Goal: Information Seeking & Learning: Learn about a topic

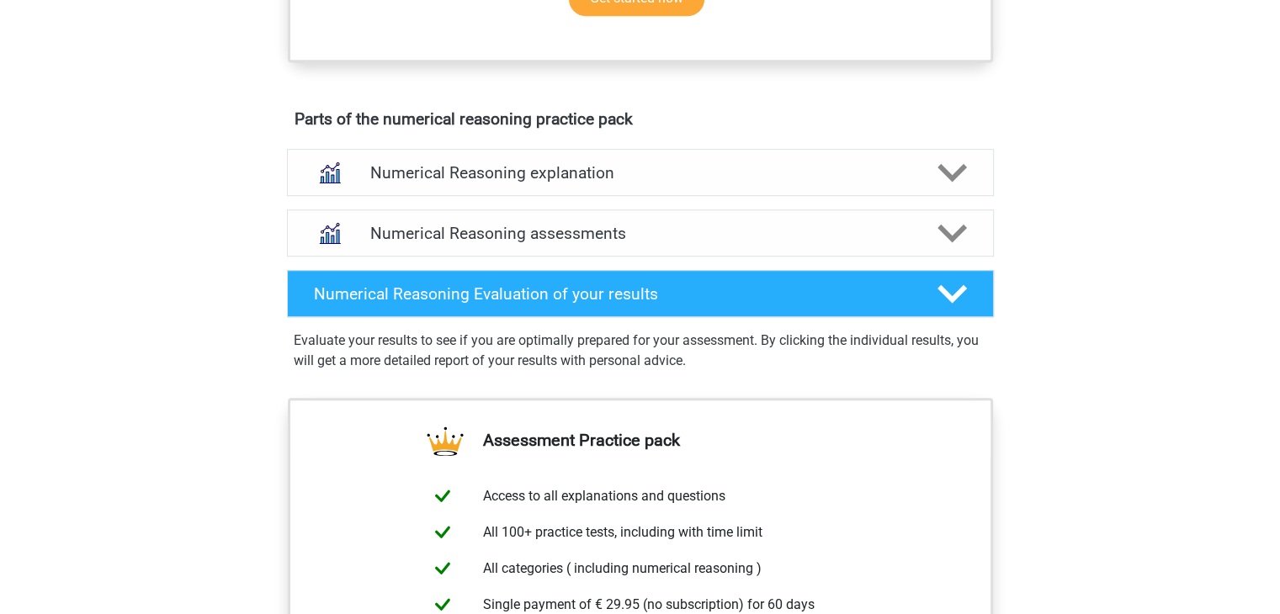
scroll to position [875, 0]
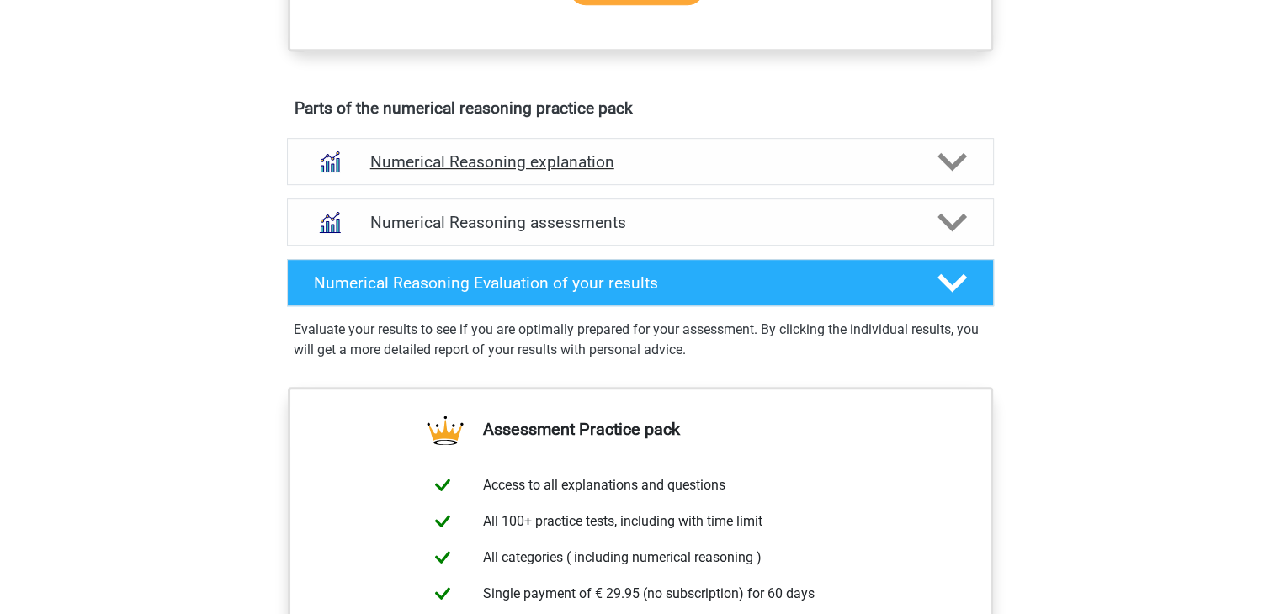
click at [952, 185] on div "Numerical Reasoning explanation" at bounding box center [640, 161] width 707 height 47
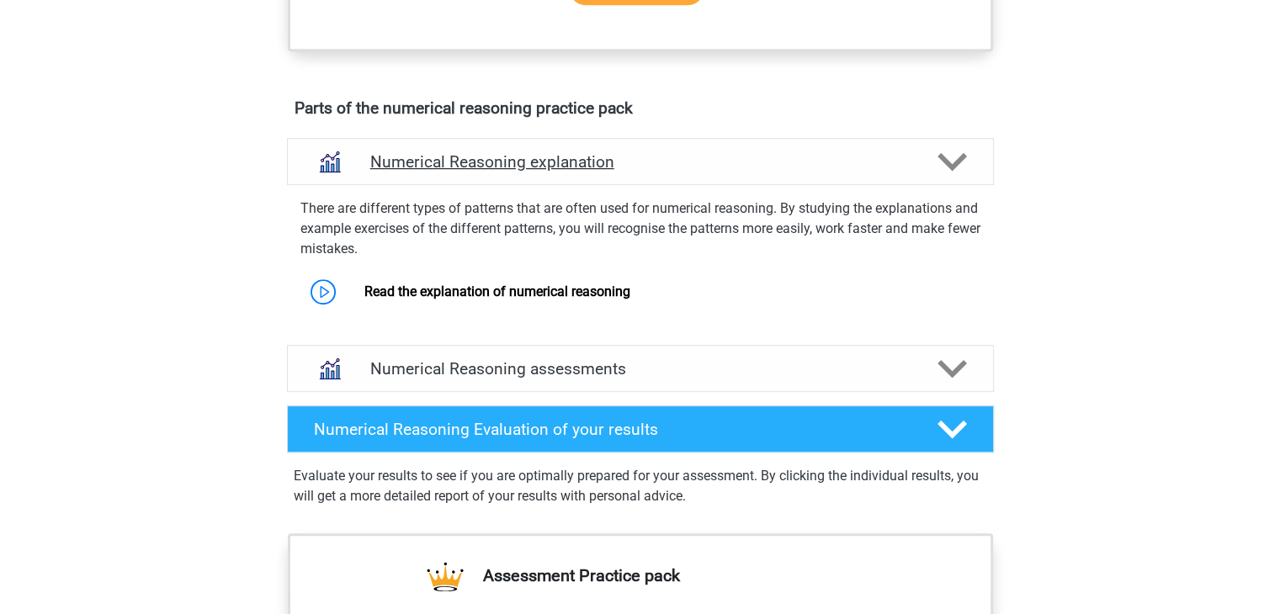
click at [952, 185] on div "Numerical Reasoning explanation" at bounding box center [640, 161] width 707 height 47
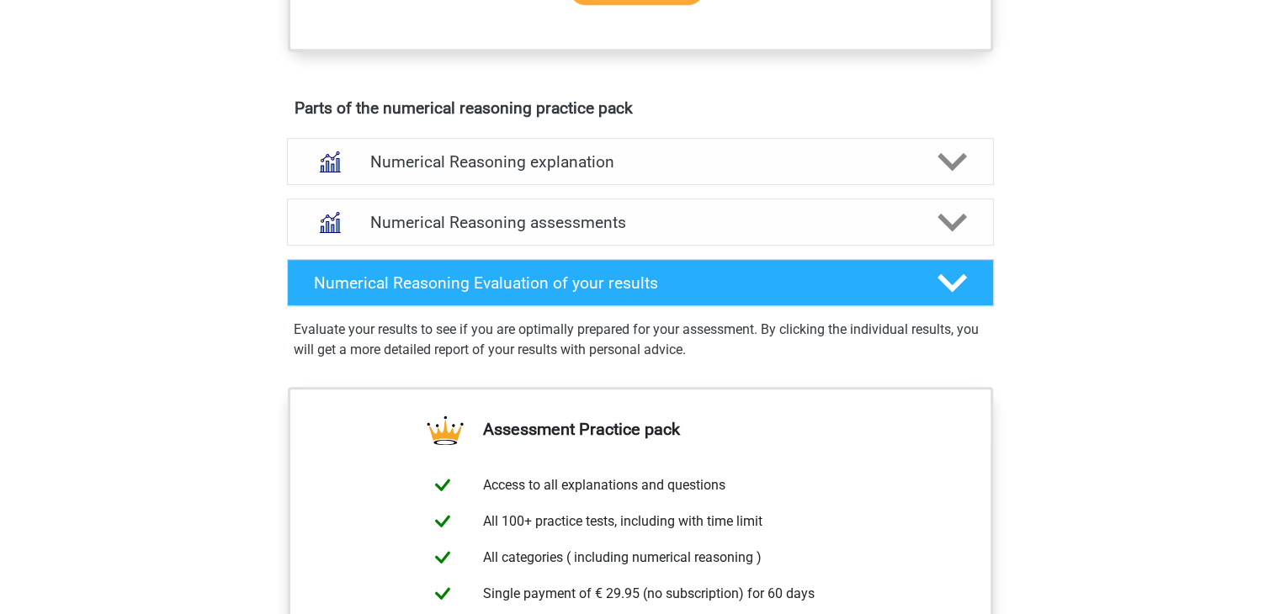
click at [1102, 329] on div "Register Nederlands English" at bounding box center [640, 157] width 1280 height 2064
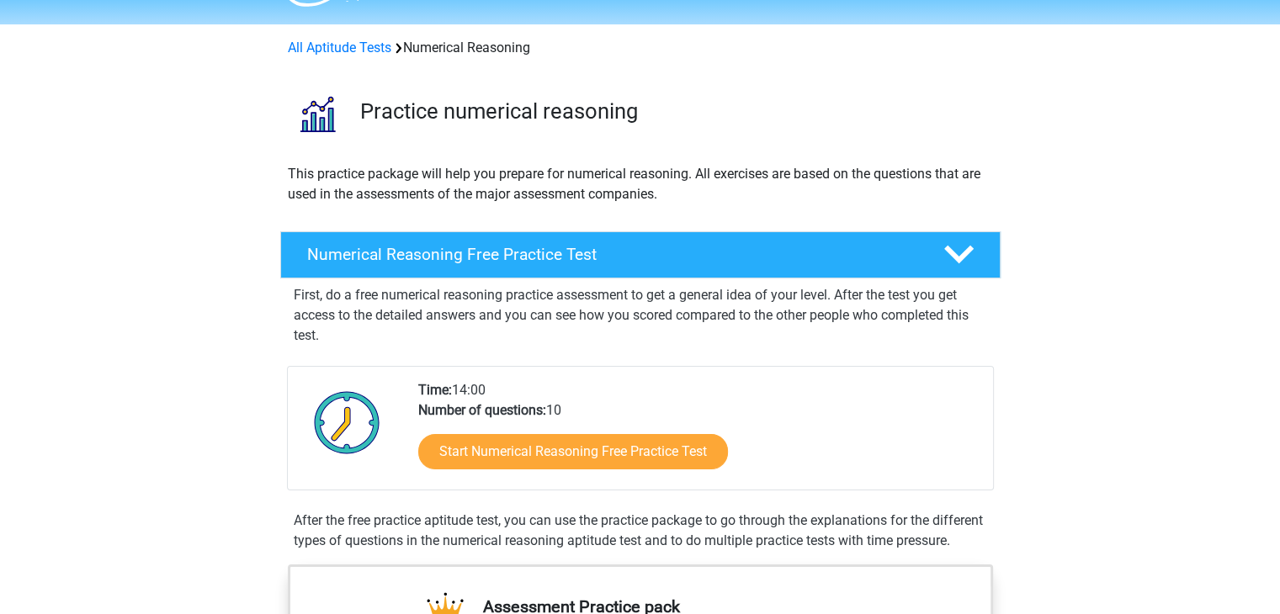
scroll to position [34, 0]
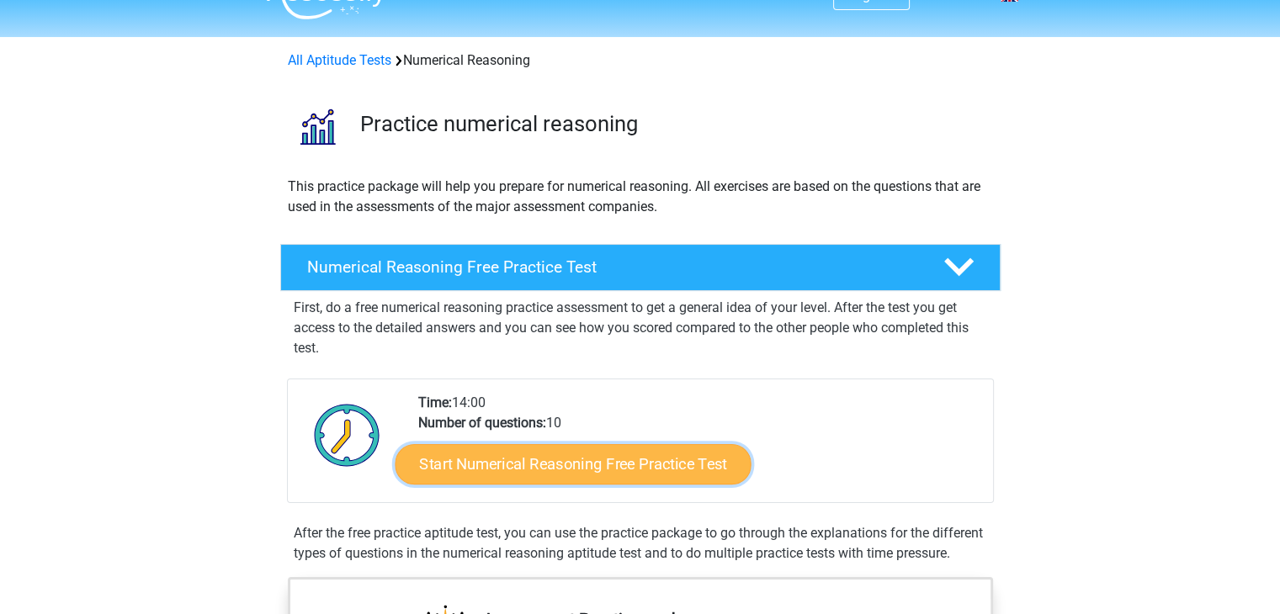
click at [617, 479] on link "Start Numerical Reasoning Free Practice Test" at bounding box center [573, 464] width 356 height 40
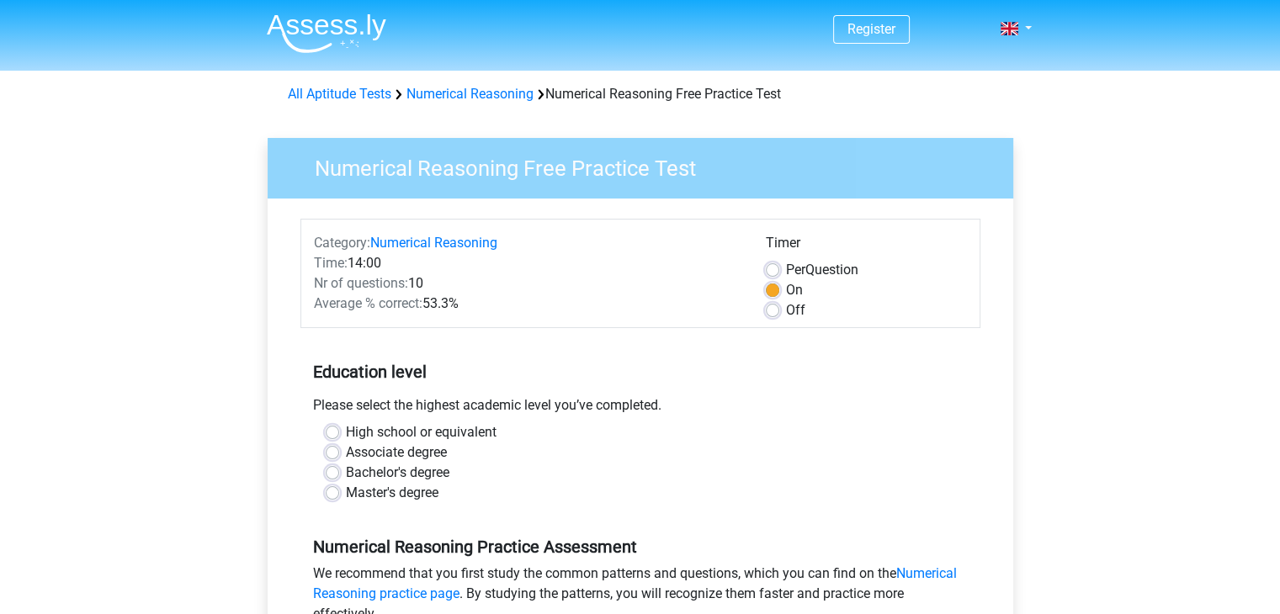
click at [346, 476] on label "Bachelor's degree" at bounding box center [398, 473] width 104 height 20
click at [333, 476] on input "Bachelor's degree" at bounding box center [332, 471] width 13 height 17
radio input "true"
click at [326, 483] on input "Master's degree" at bounding box center [332, 491] width 13 height 17
radio input "true"
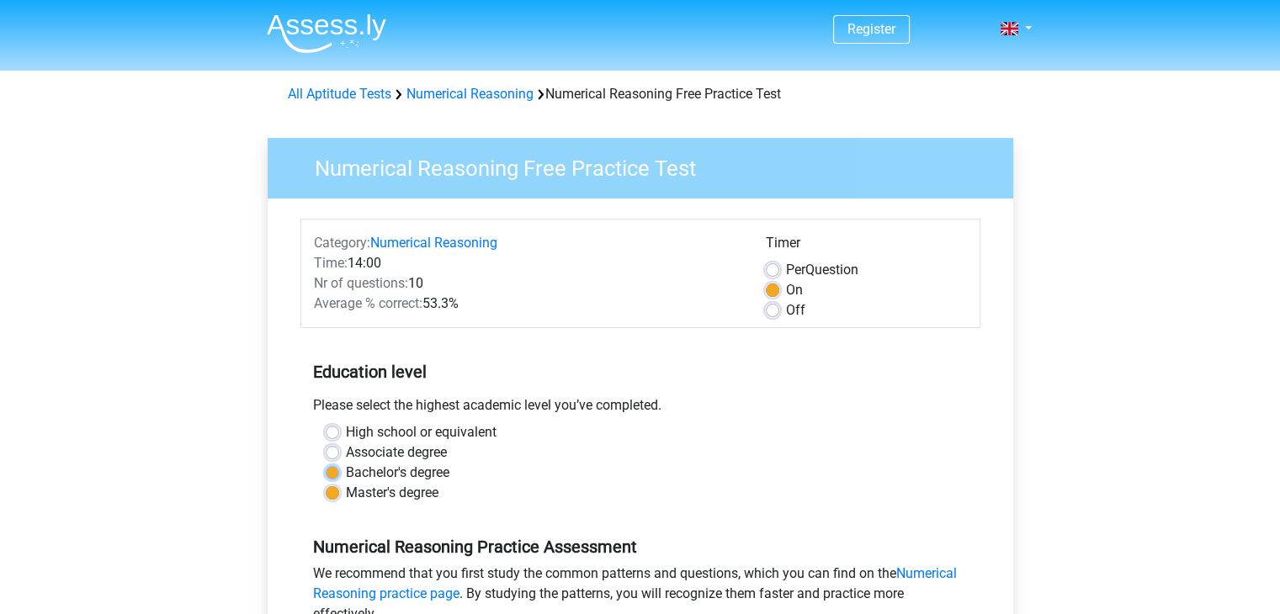
click at [326, 463] on input "Bachelor's degree" at bounding box center [332, 471] width 13 height 17
radio input "true"
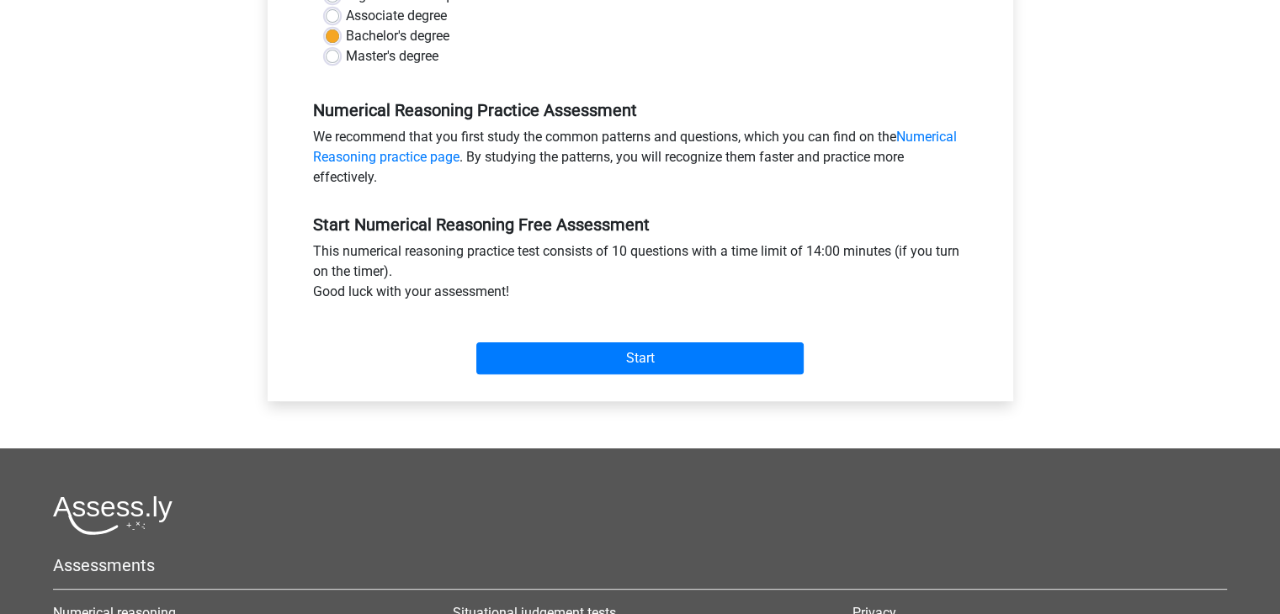
scroll to position [438, 0]
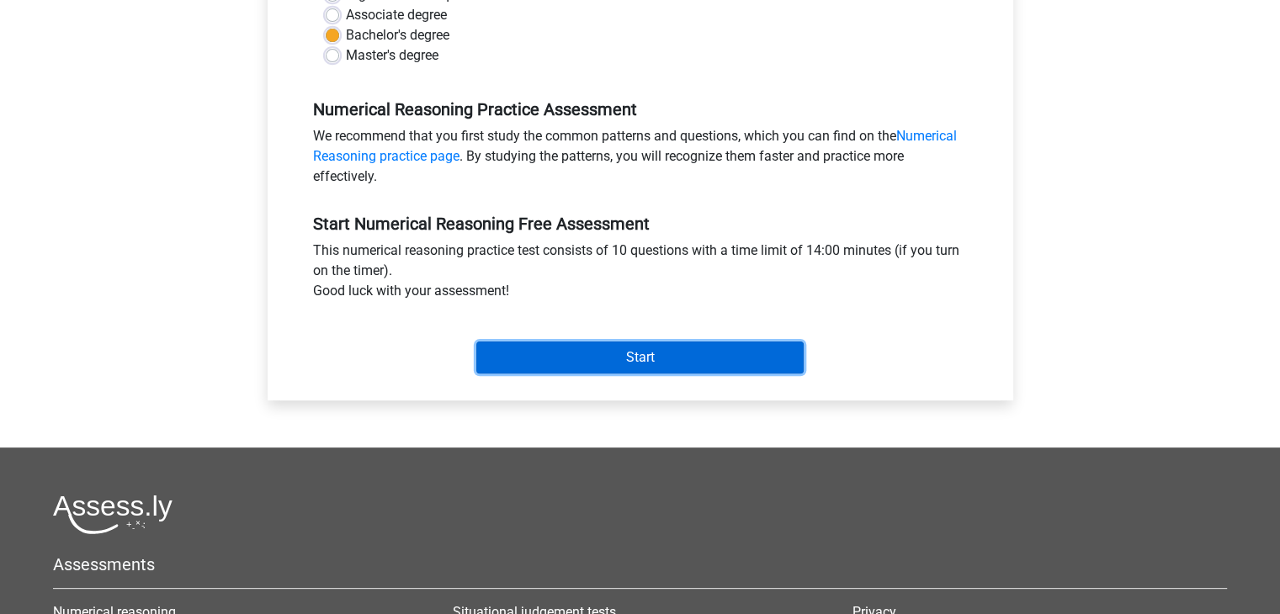
click at [736, 357] on input "Start" at bounding box center [639, 358] width 327 height 32
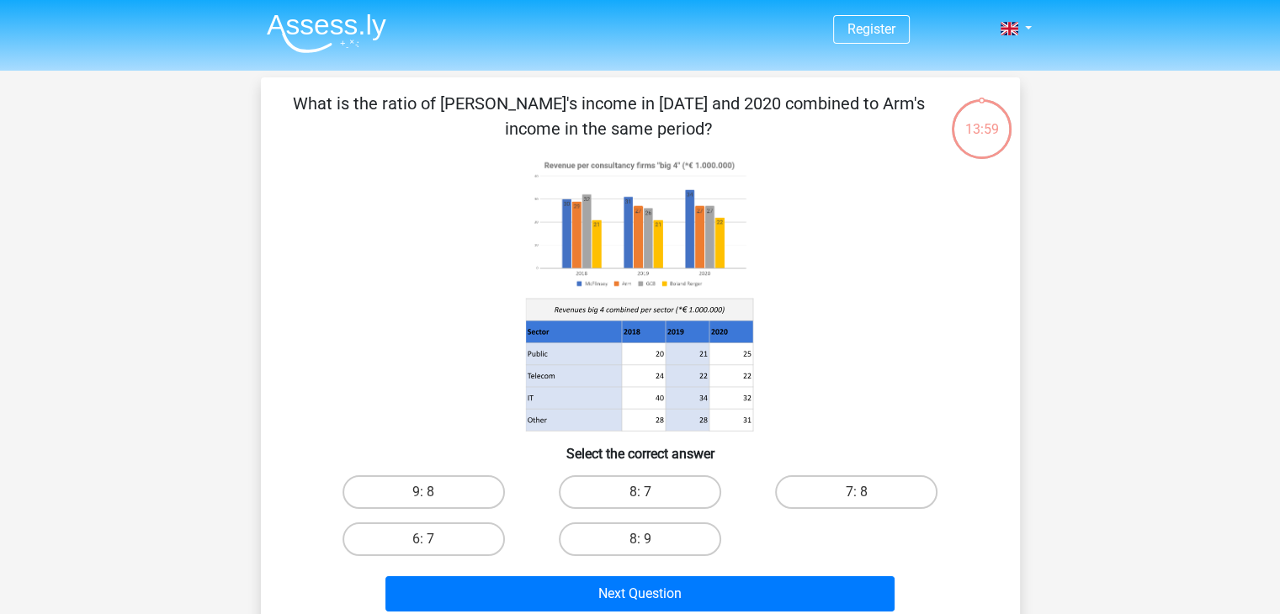
click at [874, 317] on icon at bounding box center [640, 294] width 678 height 278
click at [655, 491] on label "8: 7" at bounding box center [640, 493] width 162 height 34
click at [651, 492] on input "8: 7" at bounding box center [645, 497] width 11 height 11
radio input "true"
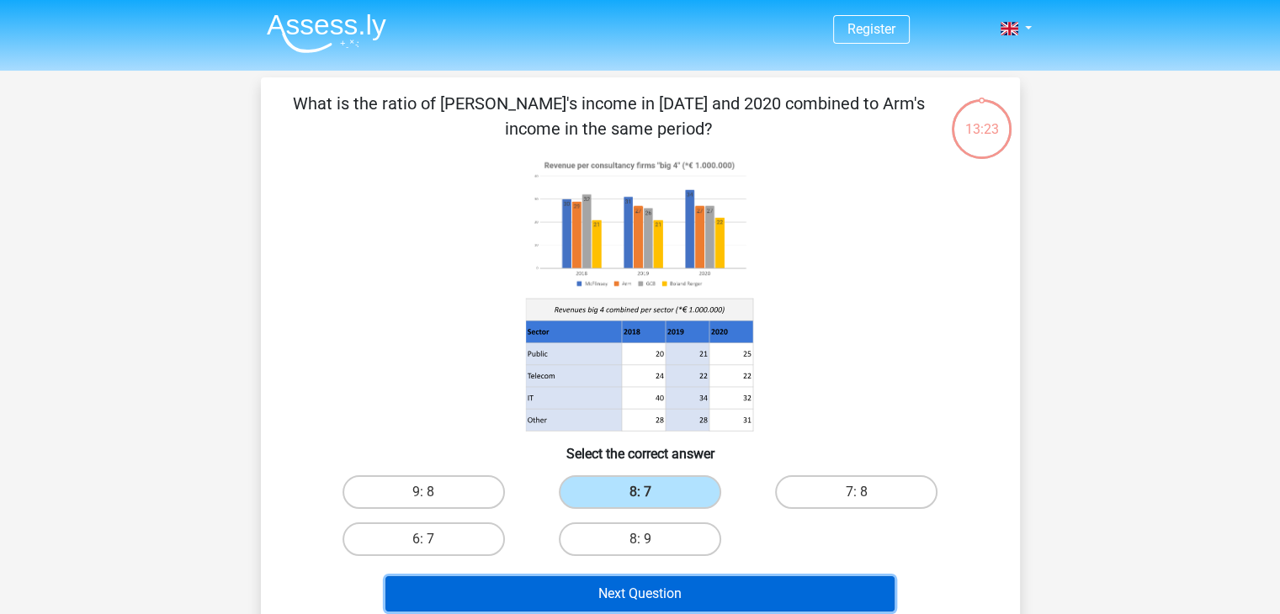
click at [652, 592] on button "Next Question" at bounding box center [639, 594] width 509 height 35
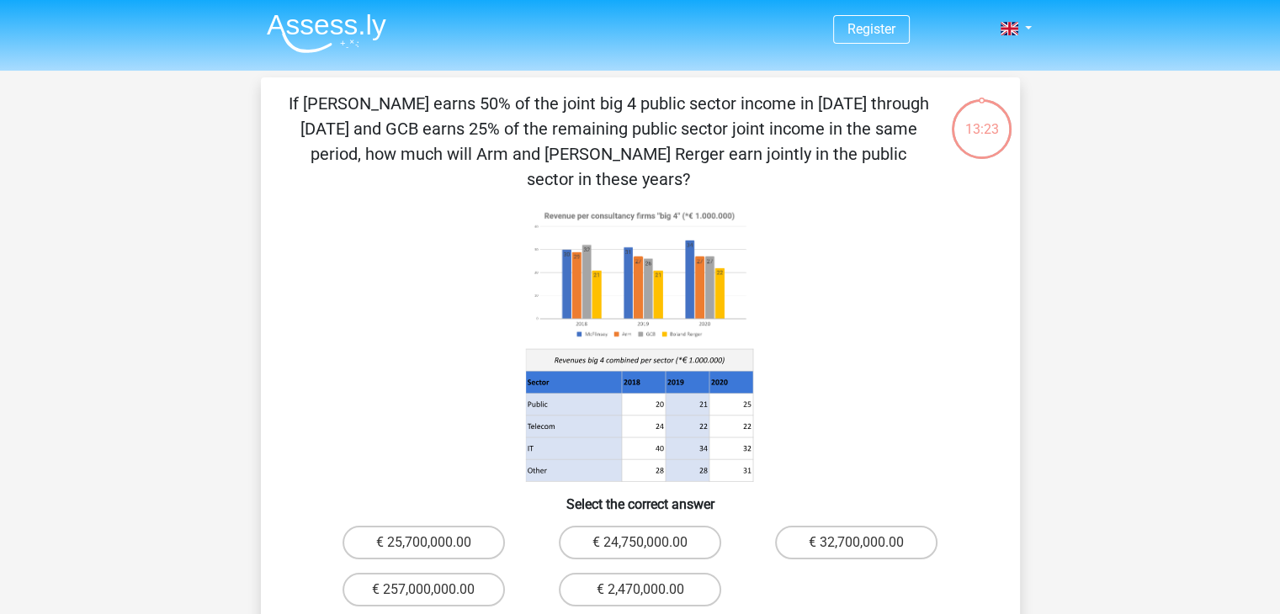
scroll to position [77, 0]
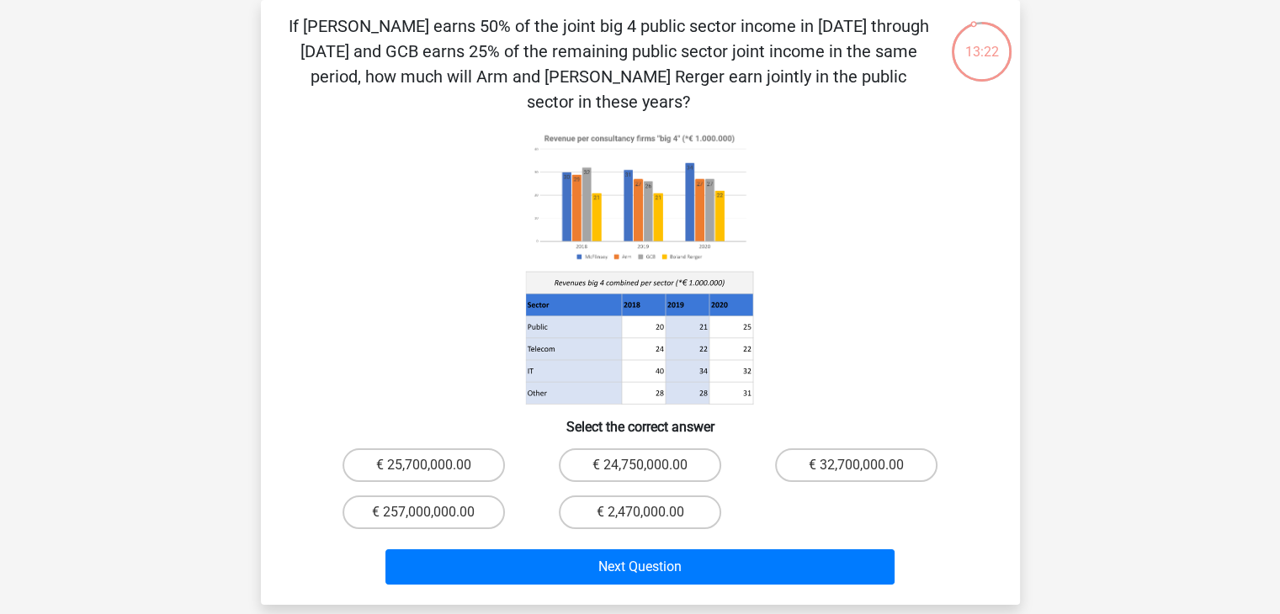
click at [948, 287] on icon at bounding box center [640, 267] width 678 height 278
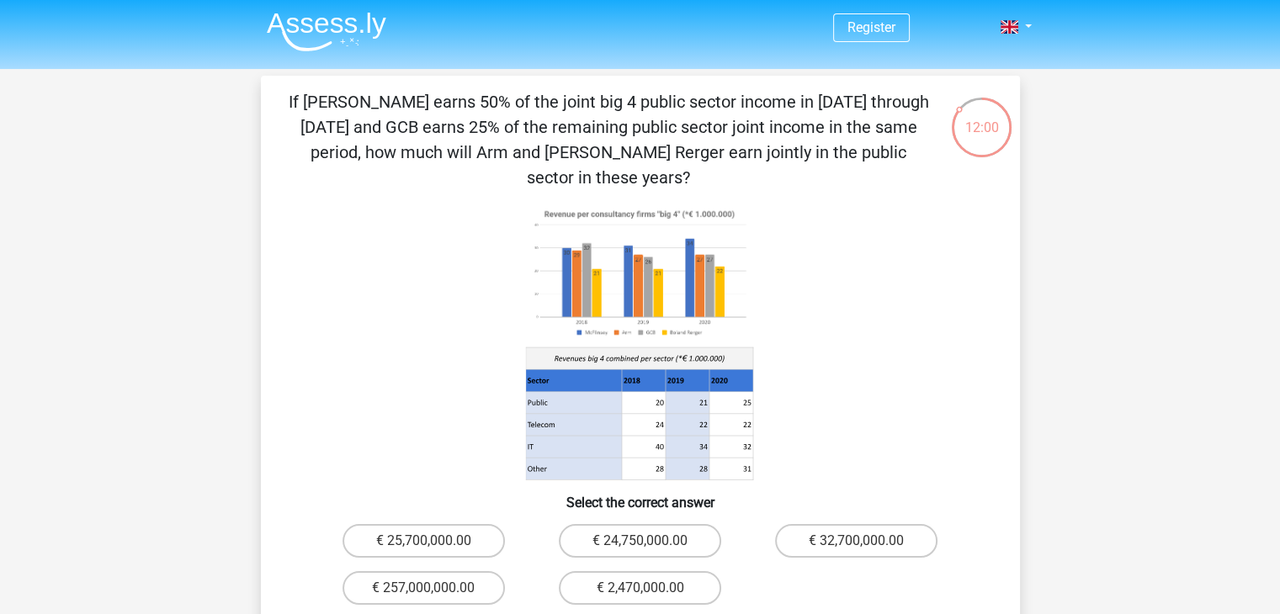
scroll to position [0, 0]
click at [609, 526] on label "€ 24,750,000.00" at bounding box center [640, 543] width 162 height 34
click at [640, 543] on input "€ 24,750,000.00" at bounding box center [645, 548] width 11 height 11
radio input "true"
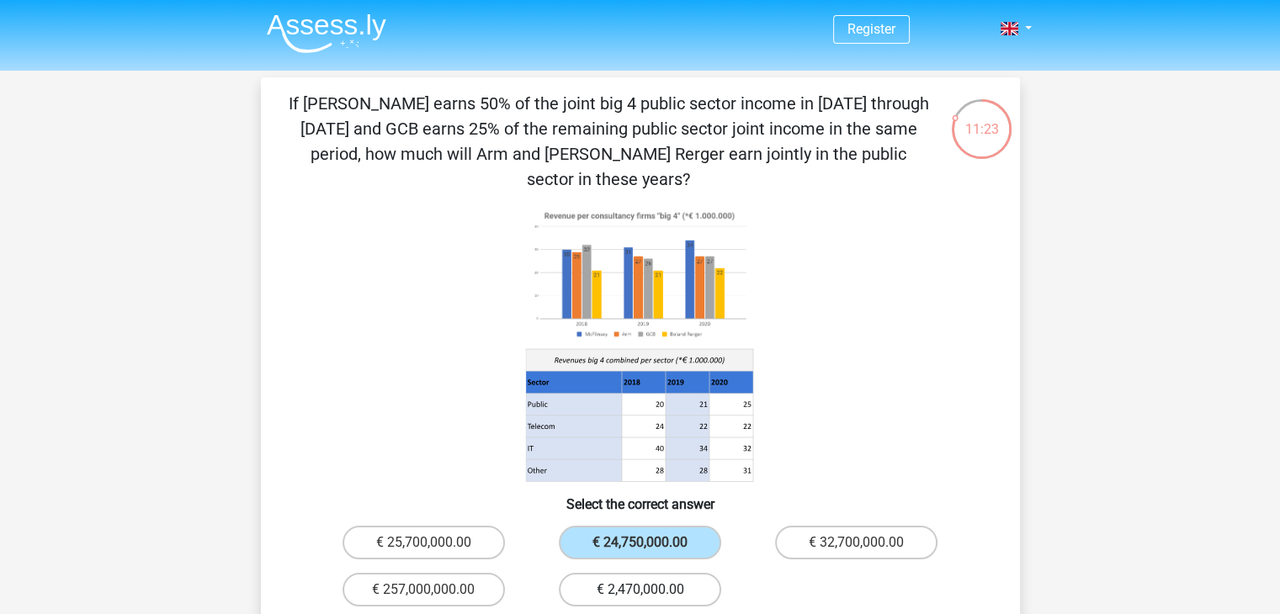
click at [688, 573] on label "€ 2,470,000.00" at bounding box center [640, 590] width 162 height 34
click at [651, 590] on input "€ 2,470,000.00" at bounding box center [645, 595] width 11 height 11
radio input "true"
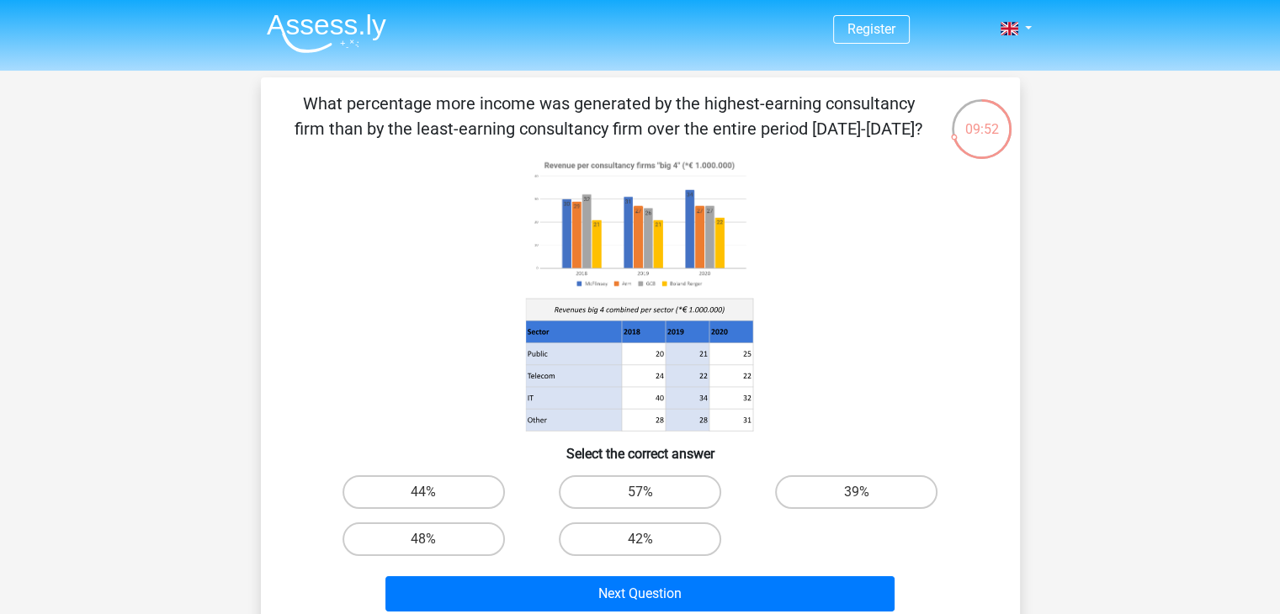
click at [861, 289] on icon at bounding box center [640, 294] width 678 height 278
click at [832, 475] on div "39%" at bounding box center [856, 492] width 216 height 47
click at [805, 481] on label "39%" at bounding box center [856, 493] width 162 height 34
click at [857, 492] on input "39%" at bounding box center [862, 497] width 11 height 11
radio input "true"
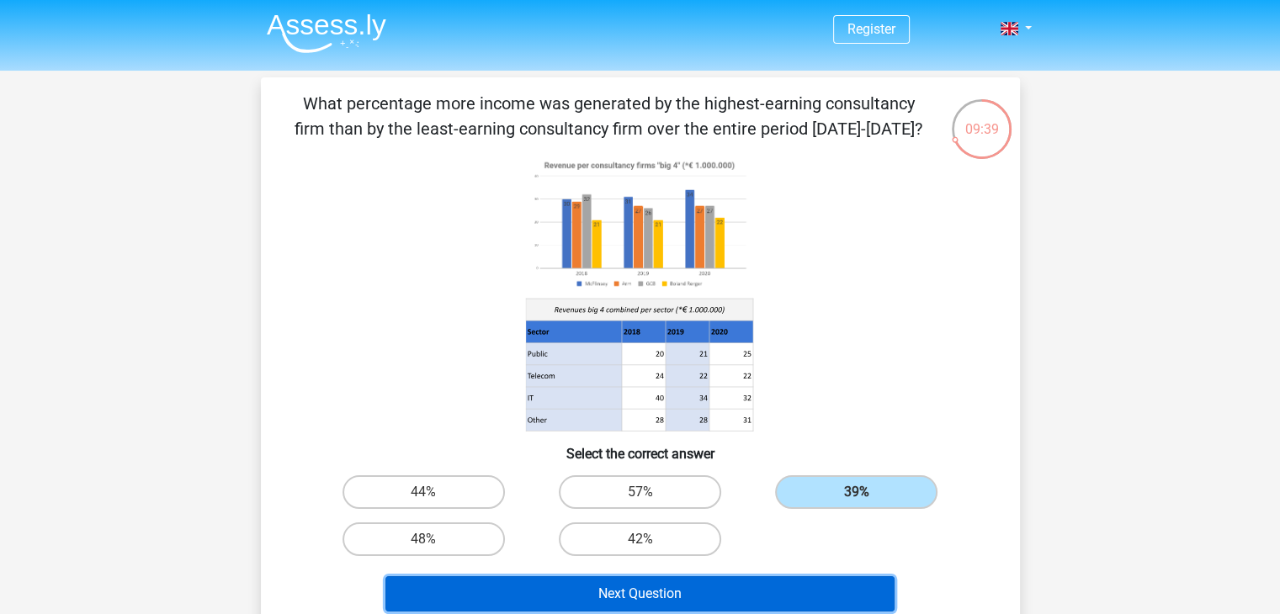
click at [739, 597] on button "Next Question" at bounding box center [639, 594] width 509 height 35
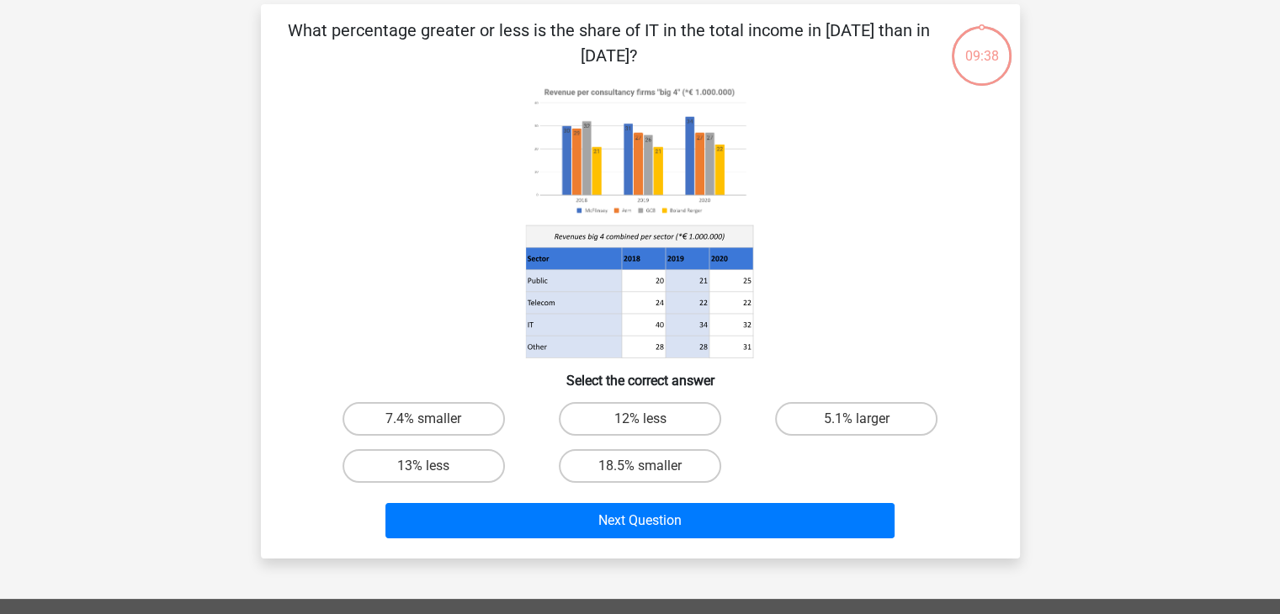
scroll to position [77, 0]
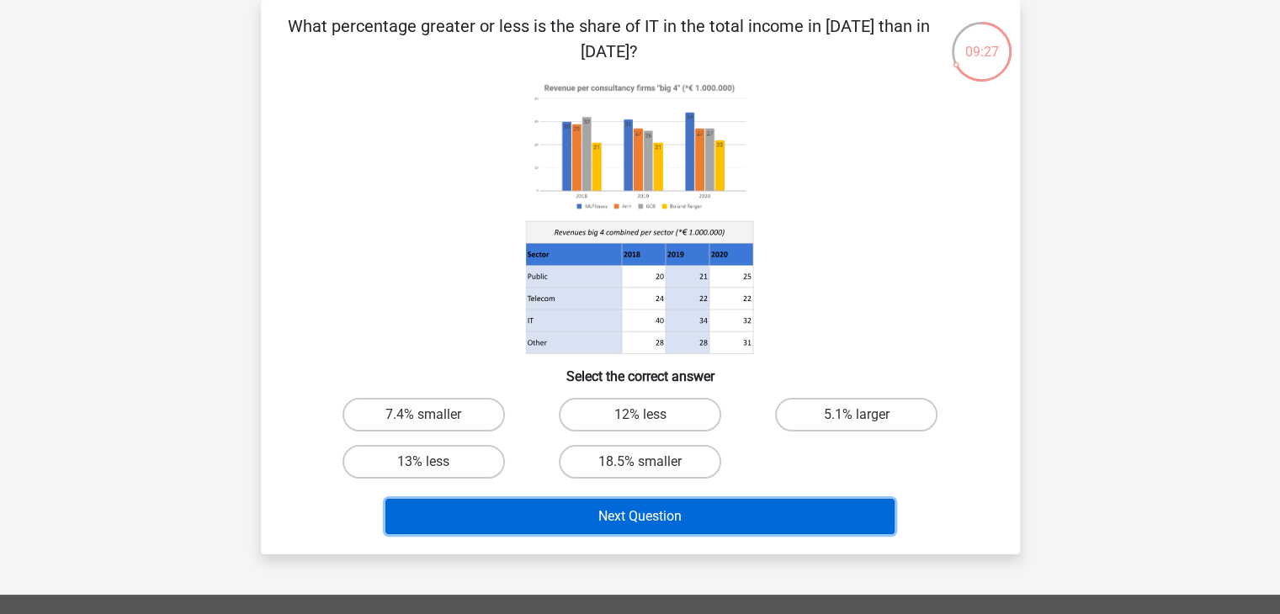
drag, startPoint x: 811, startPoint y: 512, endPoint x: 598, endPoint y: 288, distance: 309.6
click at [598, 288] on div "What percentage greater or less is the share of IT in the total income in 2020 …" at bounding box center [641, 277] width 746 height 528
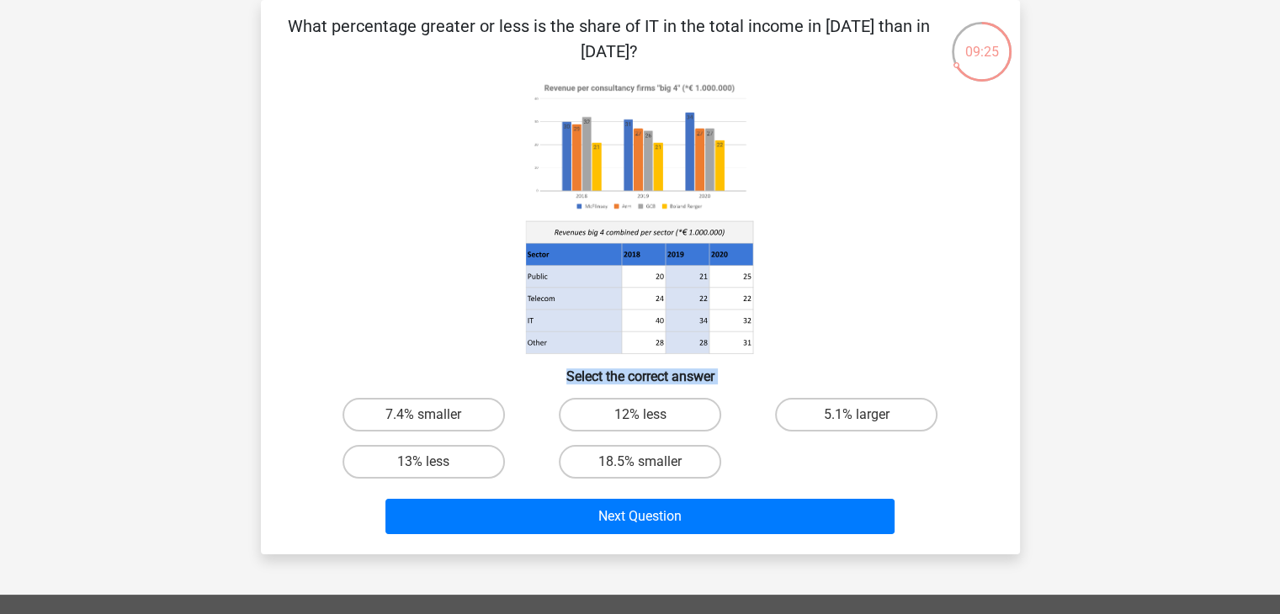
drag, startPoint x: 835, startPoint y: 217, endPoint x: 924, endPoint y: 455, distance: 254.4
click at [924, 455] on div "What percentage greater or less is the share of IT in the total income in 2020 …" at bounding box center [641, 277] width 746 height 528
click at [864, 263] on icon at bounding box center [640, 216] width 678 height 278
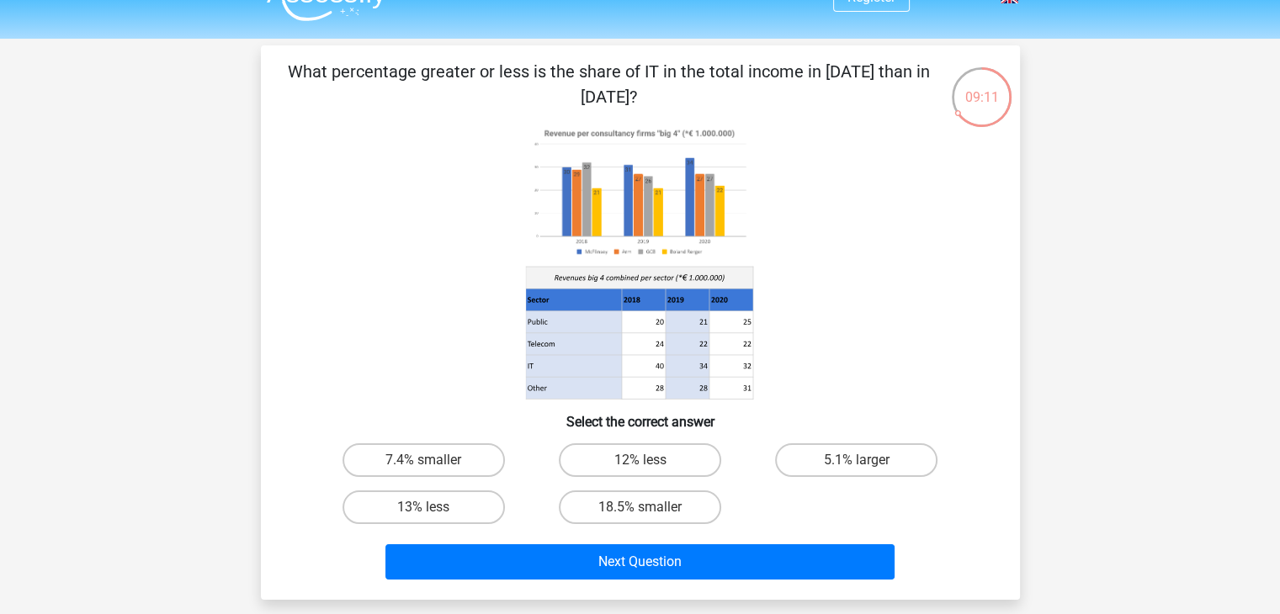
scroll to position [34, 0]
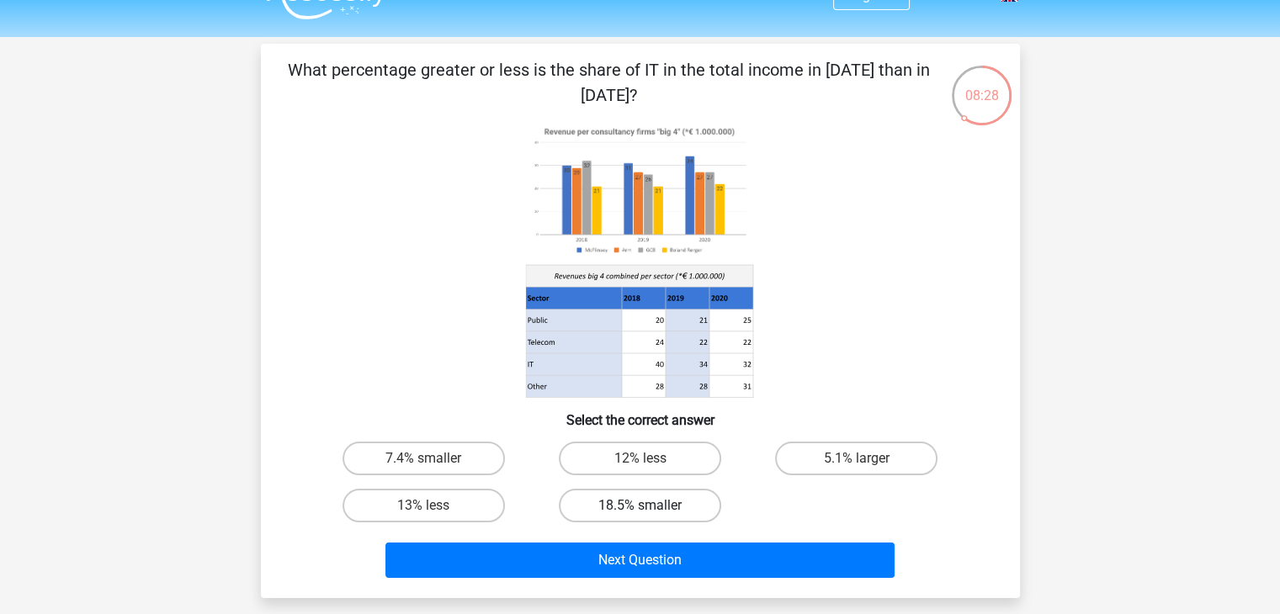
click at [665, 506] on label "18.5% smaller" at bounding box center [640, 506] width 162 height 34
click at [651, 506] on input "18.5% smaller" at bounding box center [645, 511] width 11 height 11
radio input "true"
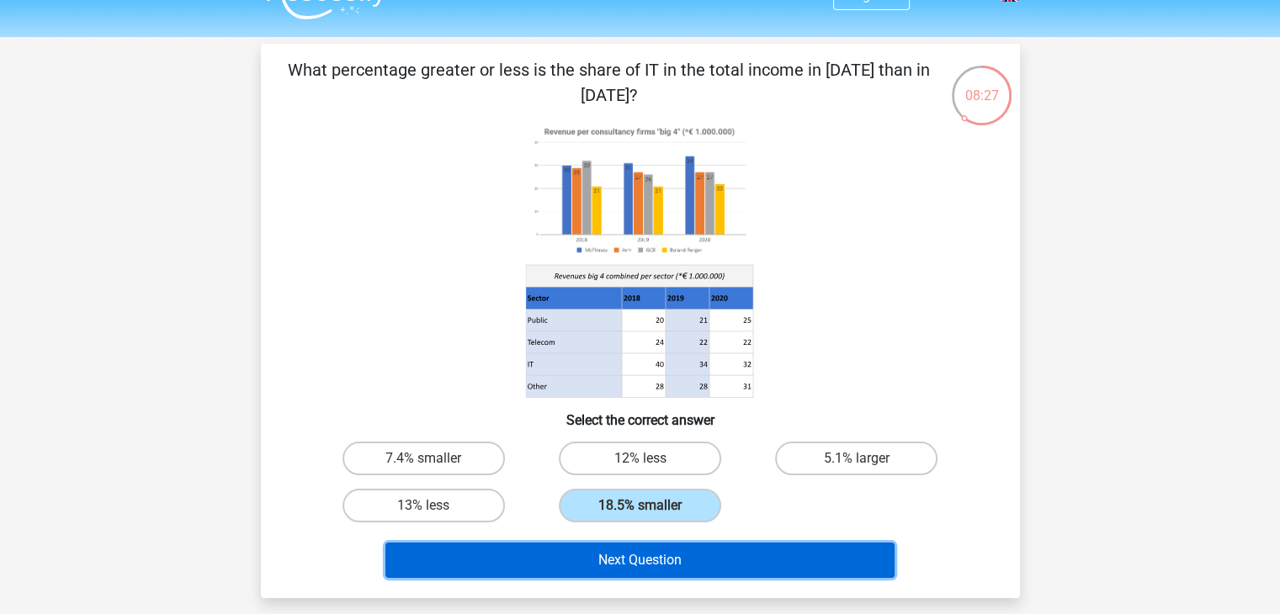
click at [635, 552] on button "Next Question" at bounding box center [639, 560] width 509 height 35
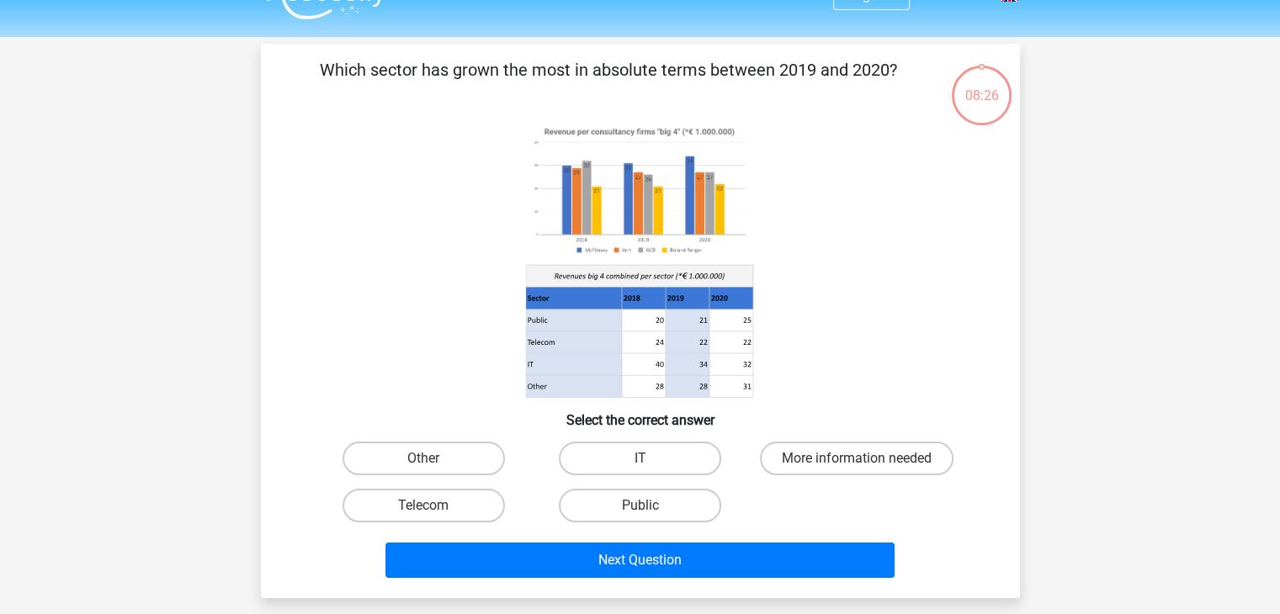
scroll to position [77, 0]
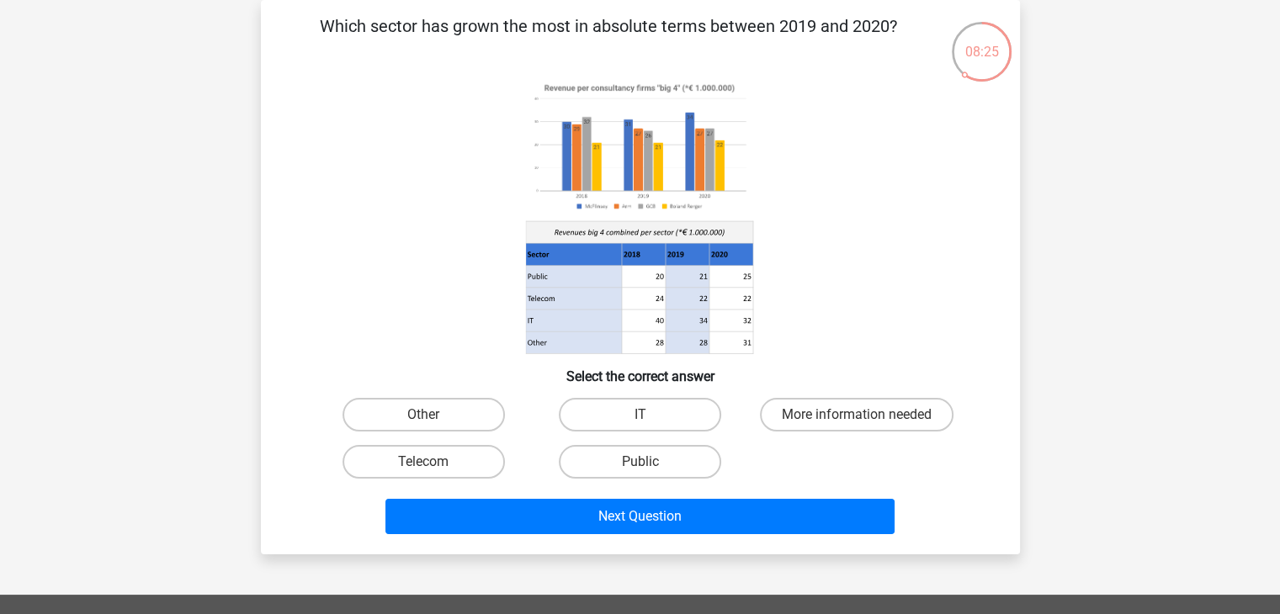
click at [902, 243] on icon at bounding box center [640, 216] width 678 height 278
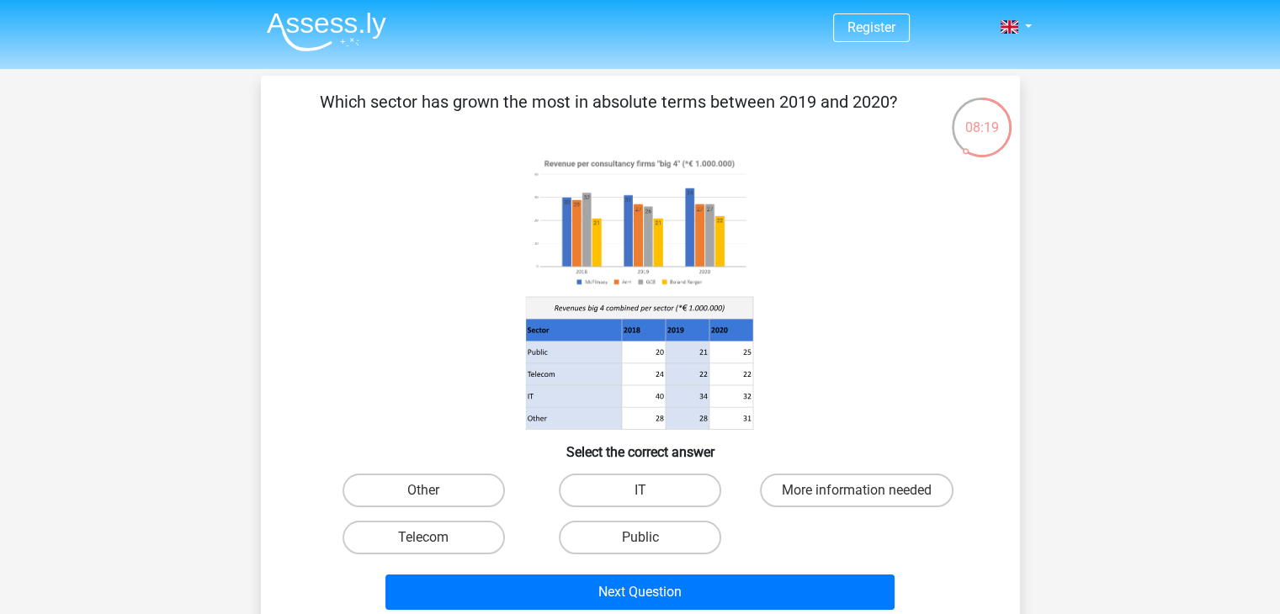
scroll to position [0, 0]
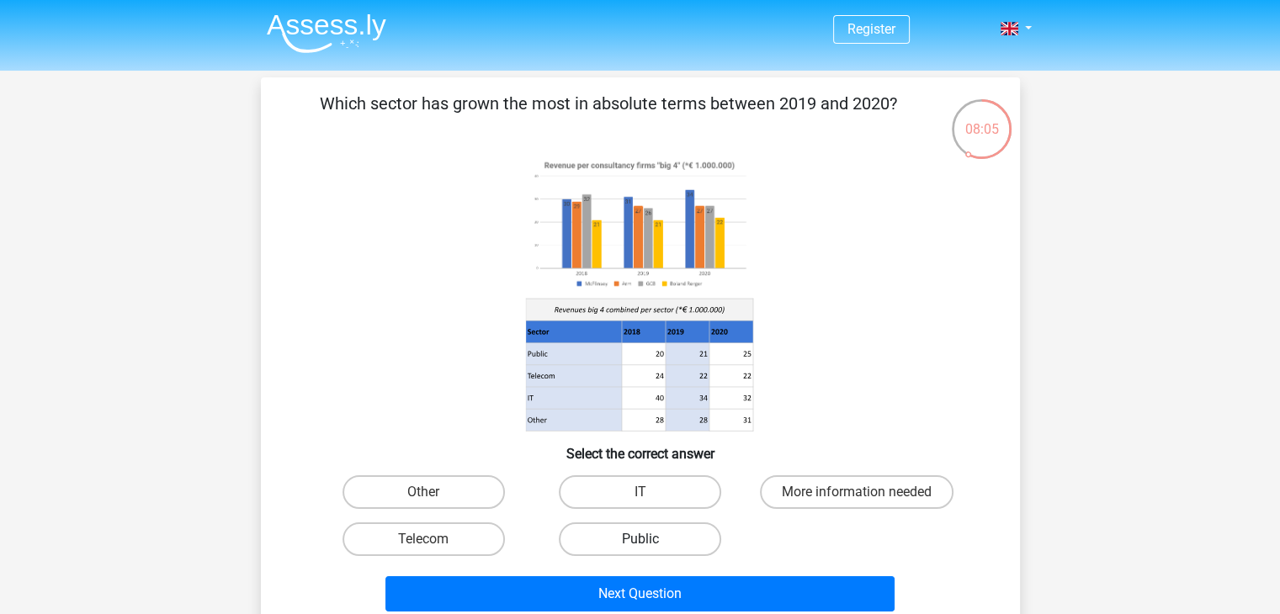
click at [623, 540] on label "Public" at bounding box center [640, 540] width 162 height 34
click at [640, 540] on input "Public" at bounding box center [645, 545] width 11 height 11
radio input "true"
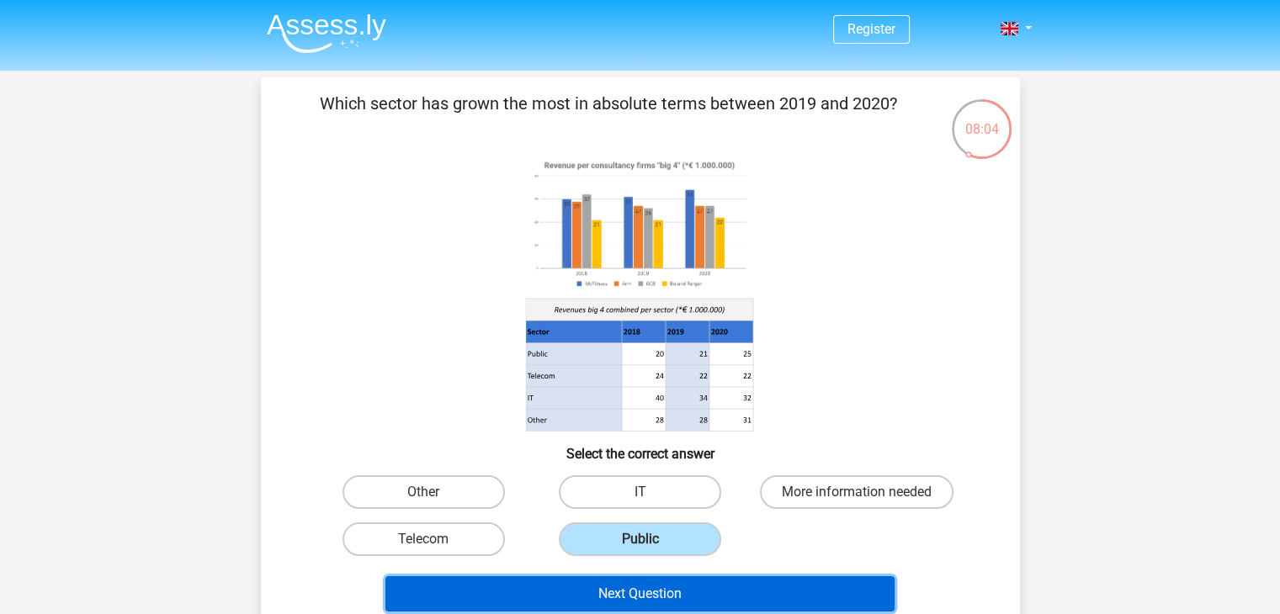
click at [601, 597] on button "Next Question" at bounding box center [639, 594] width 509 height 35
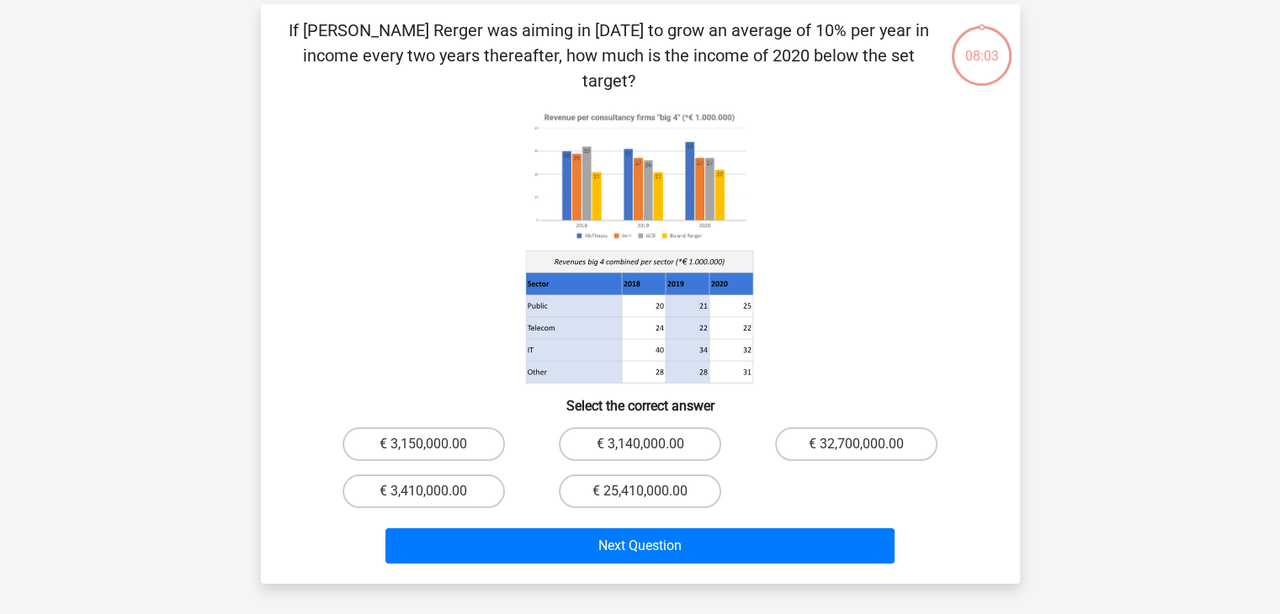
scroll to position [77, 0]
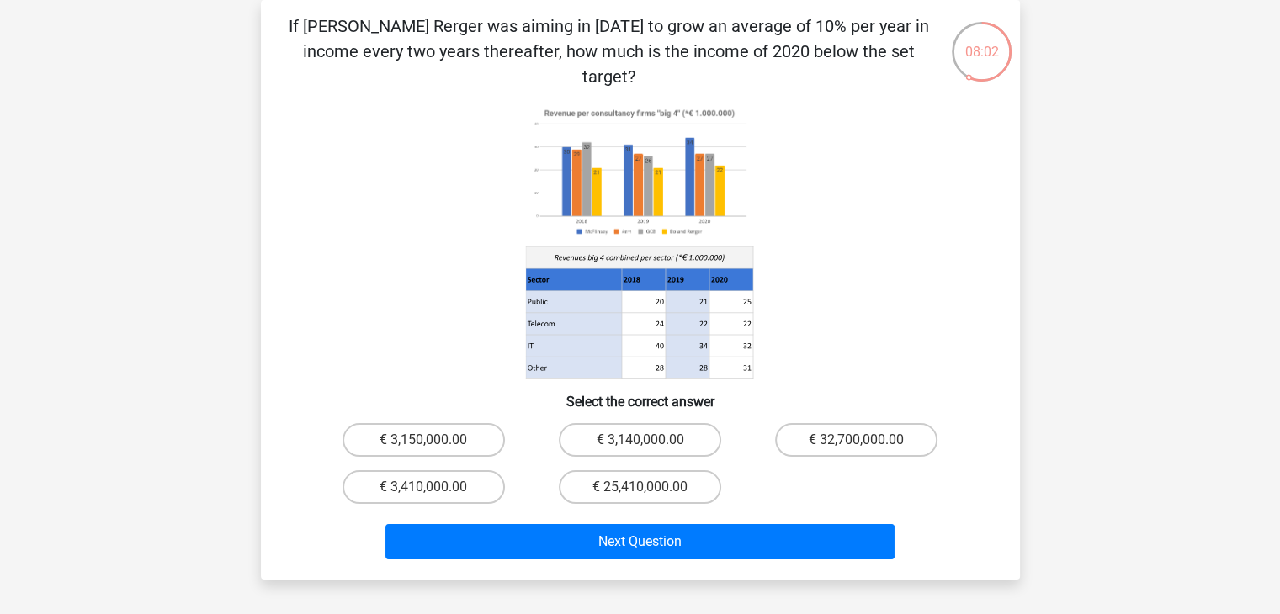
click at [949, 258] on icon at bounding box center [640, 242] width 678 height 278
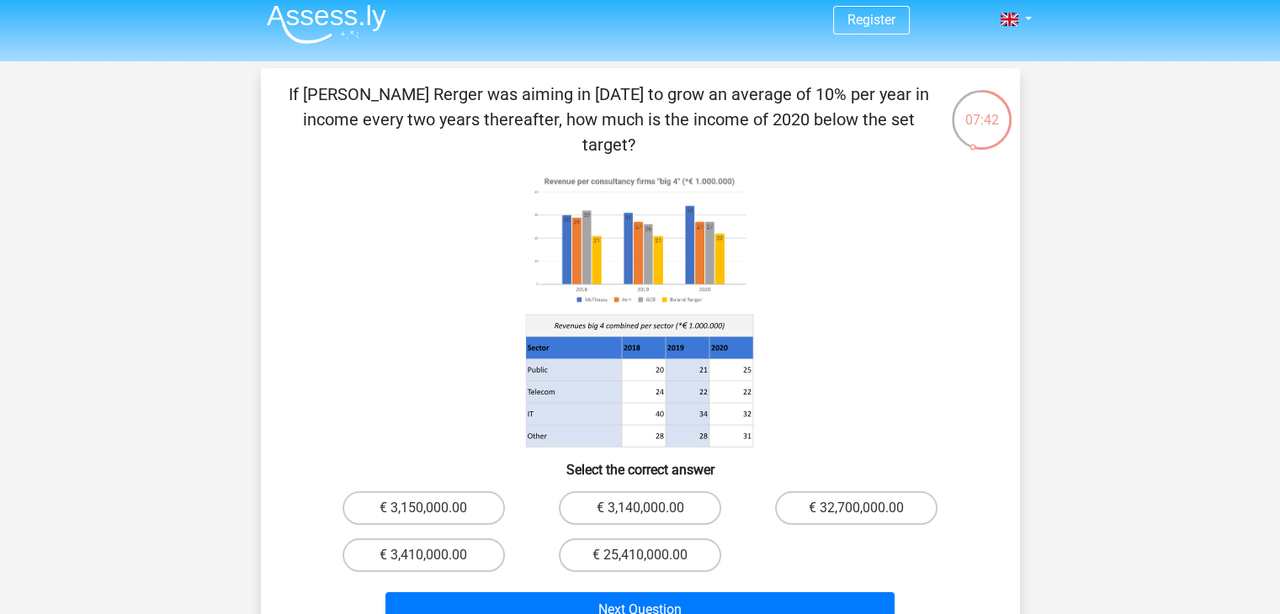
scroll to position [0, 0]
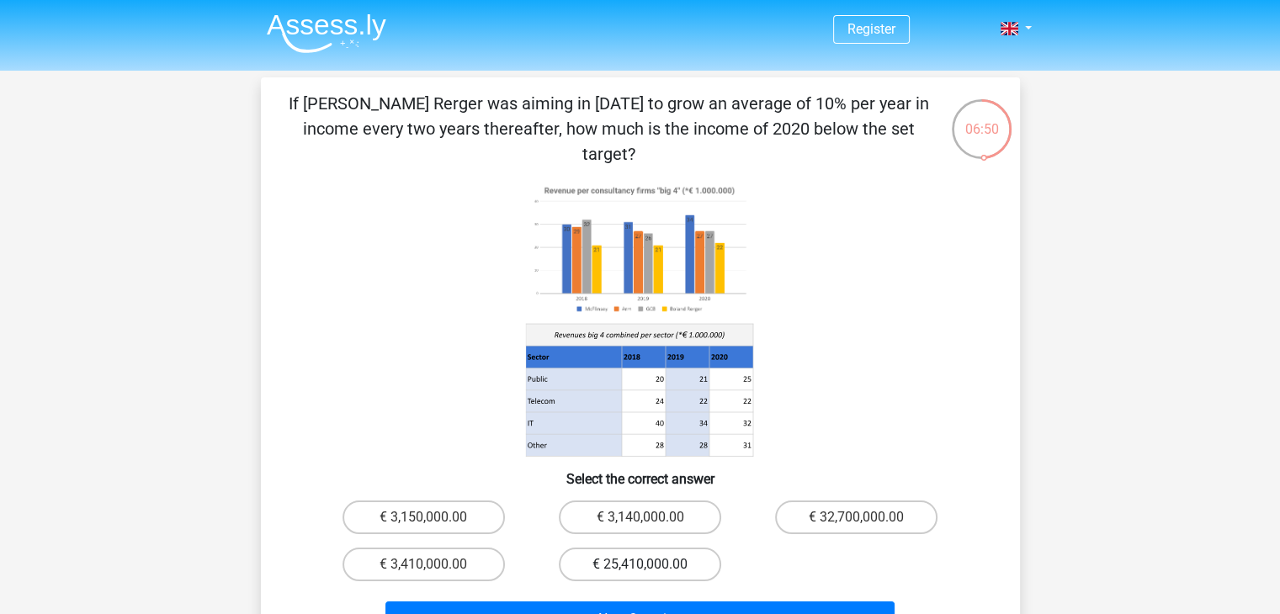
click at [635, 548] on label "€ 25,410,000.00" at bounding box center [640, 565] width 162 height 34
click at [640, 565] on input "€ 25,410,000.00" at bounding box center [645, 570] width 11 height 11
radio input "true"
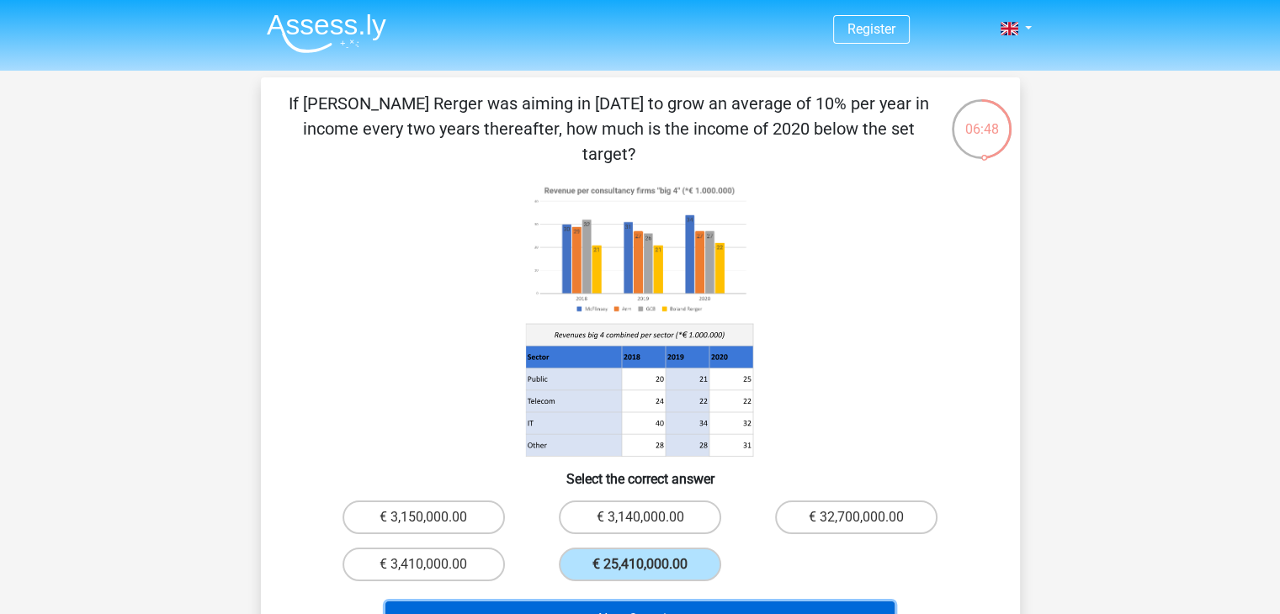
click at [625, 602] on button "Next Question" at bounding box center [639, 619] width 509 height 35
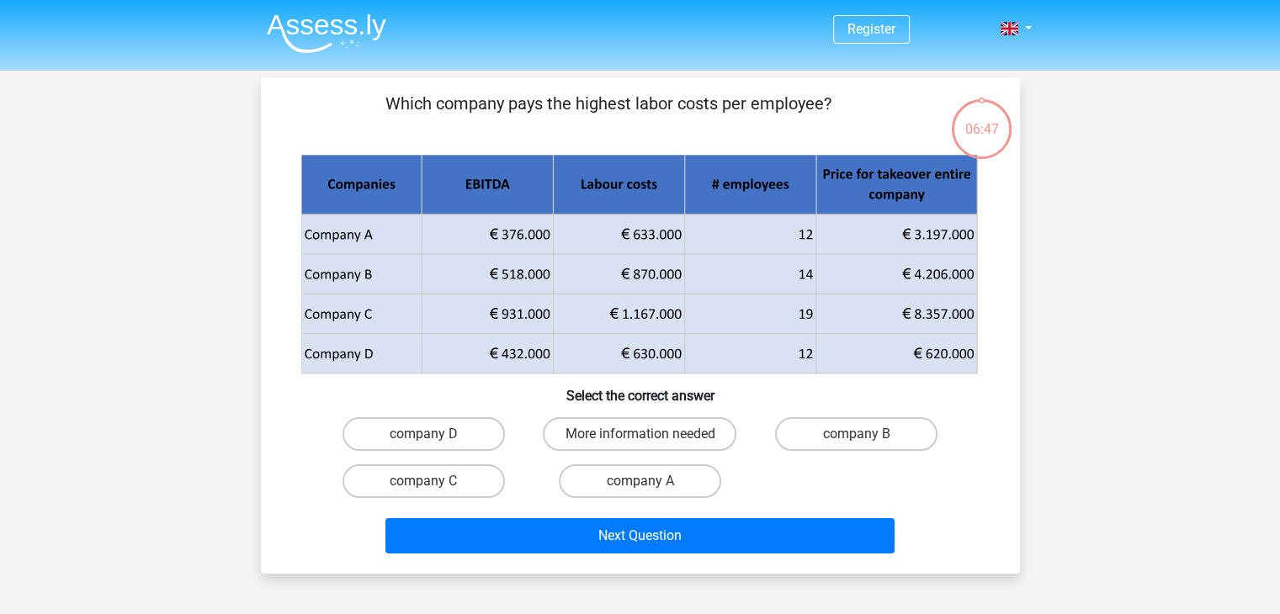
scroll to position [77, 0]
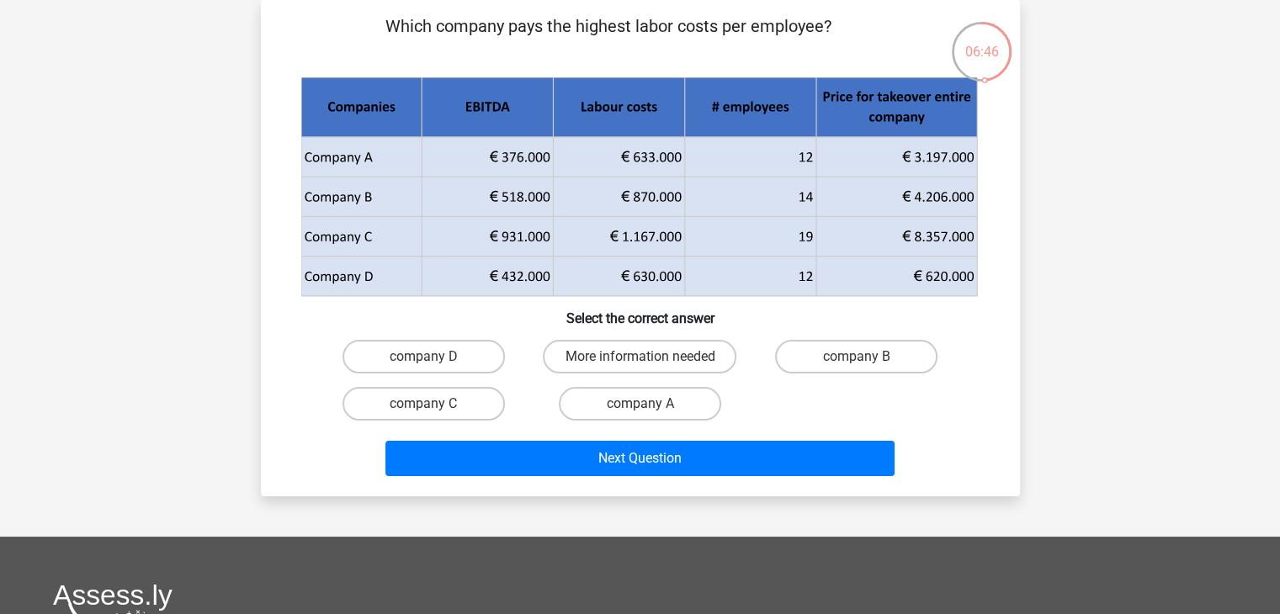
click at [1065, 408] on div "Register Nederlands English" at bounding box center [640, 452] width 1280 height 1059
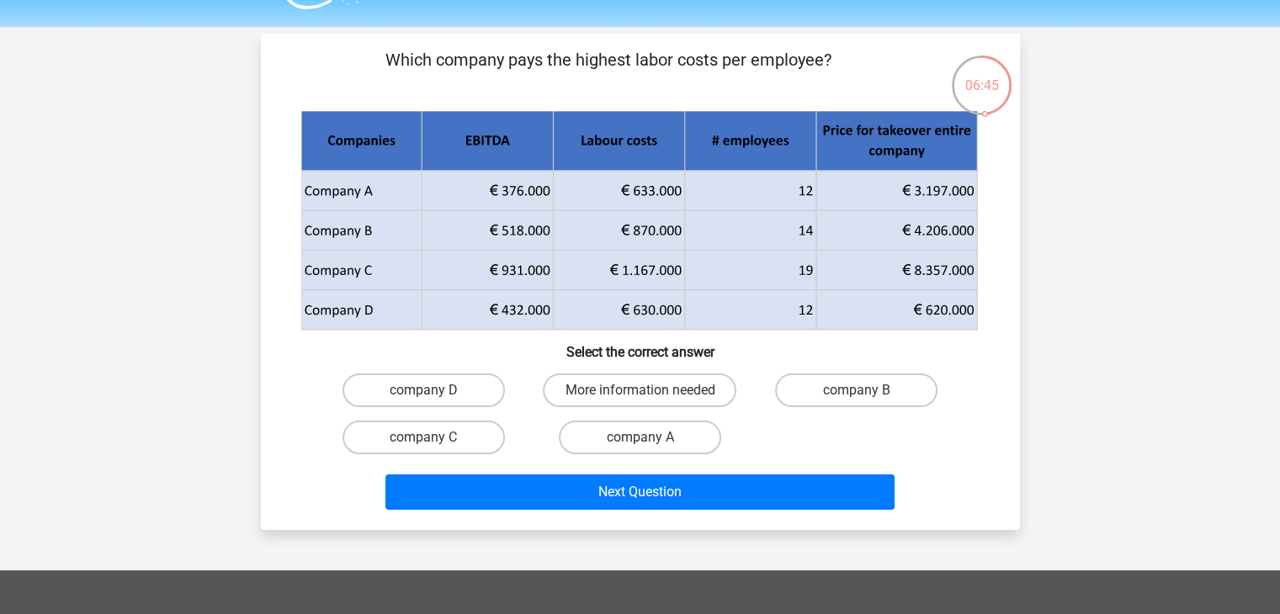
scroll to position [0, 0]
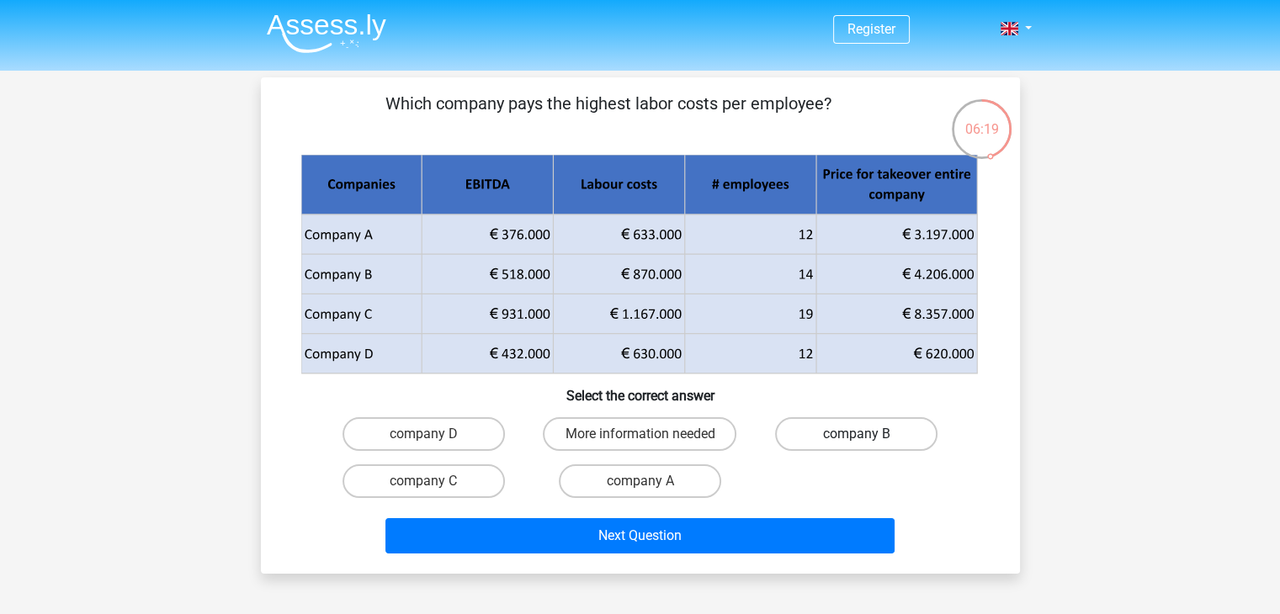
click at [841, 433] on label "company B" at bounding box center [856, 434] width 162 height 34
click at [857, 434] on input "company B" at bounding box center [862, 439] width 11 height 11
radio input "true"
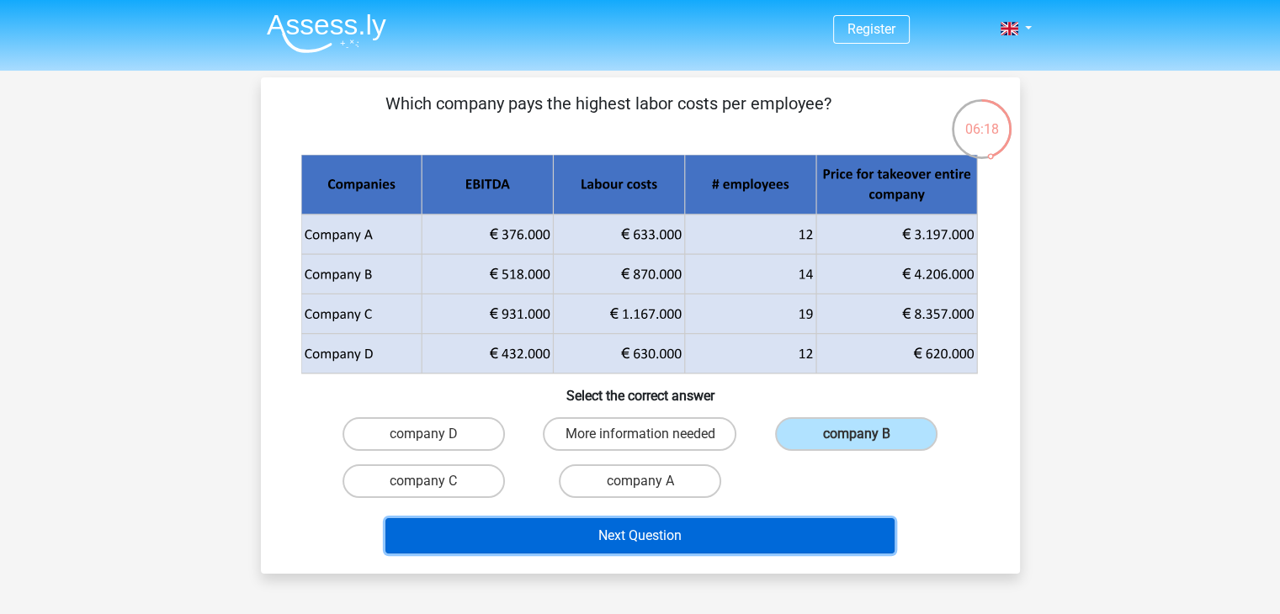
click at [741, 529] on button "Next Question" at bounding box center [639, 535] width 509 height 35
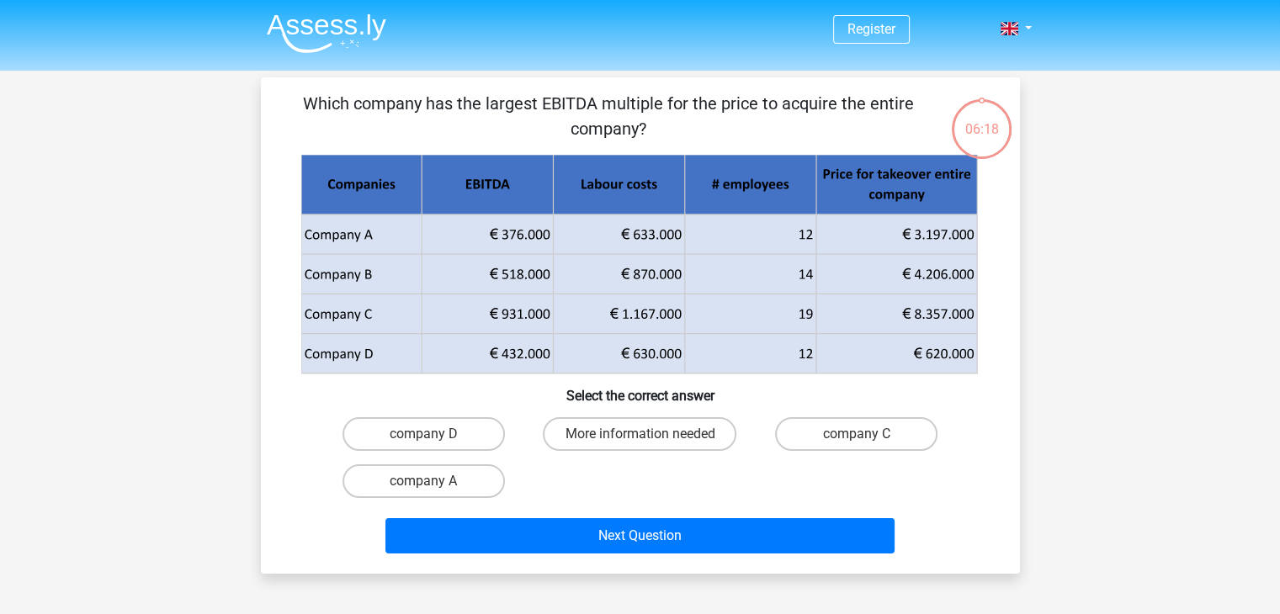
scroll to position [77, 0]
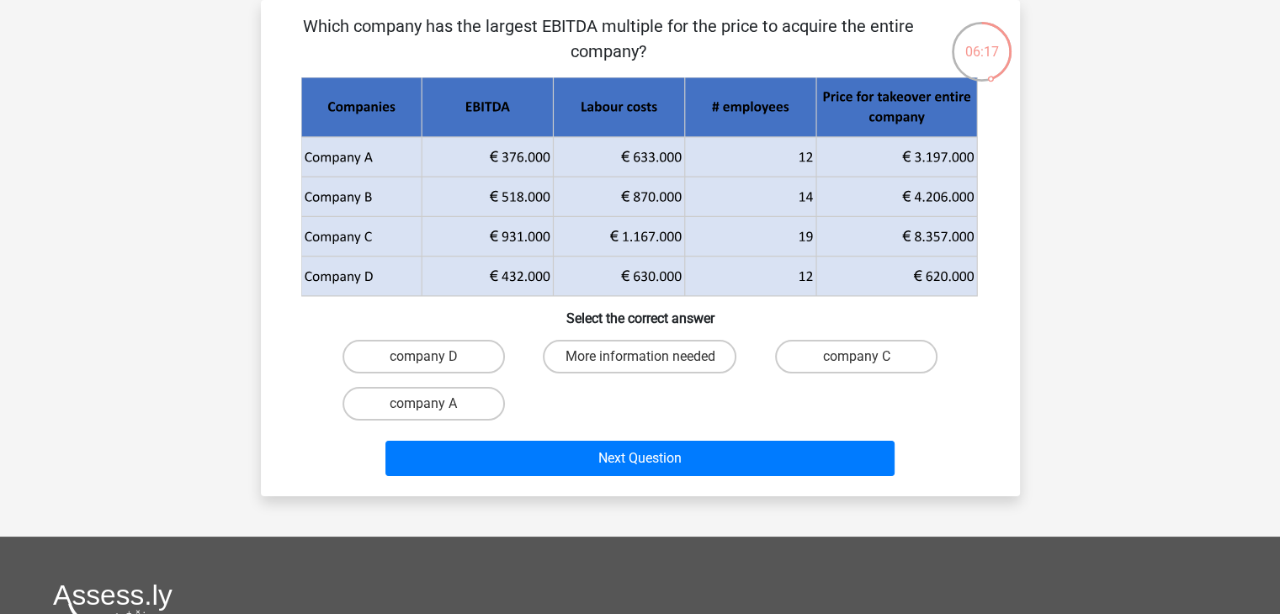
click at [1060, 408] on div "Register Nederlands English" at bounding box center [640, 452] width 1280 height 1059
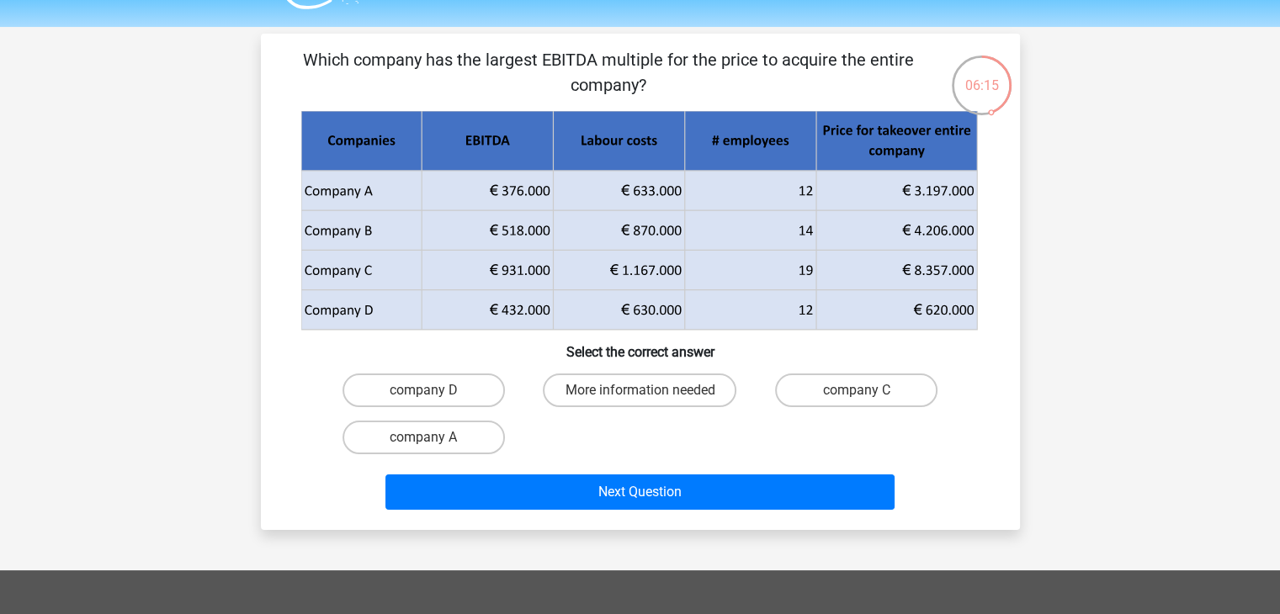
scroll to position [10, 0]
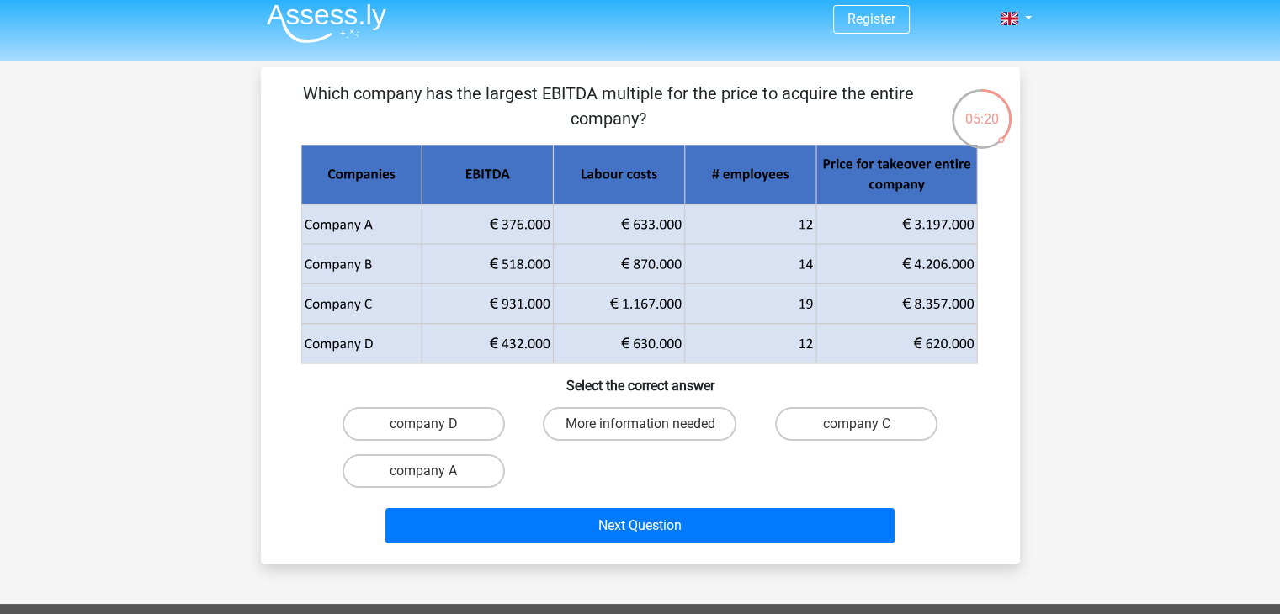
click at [429, 428] on input "company D" at bounding box center [428, 429] width 11 height 11
radio input "true"
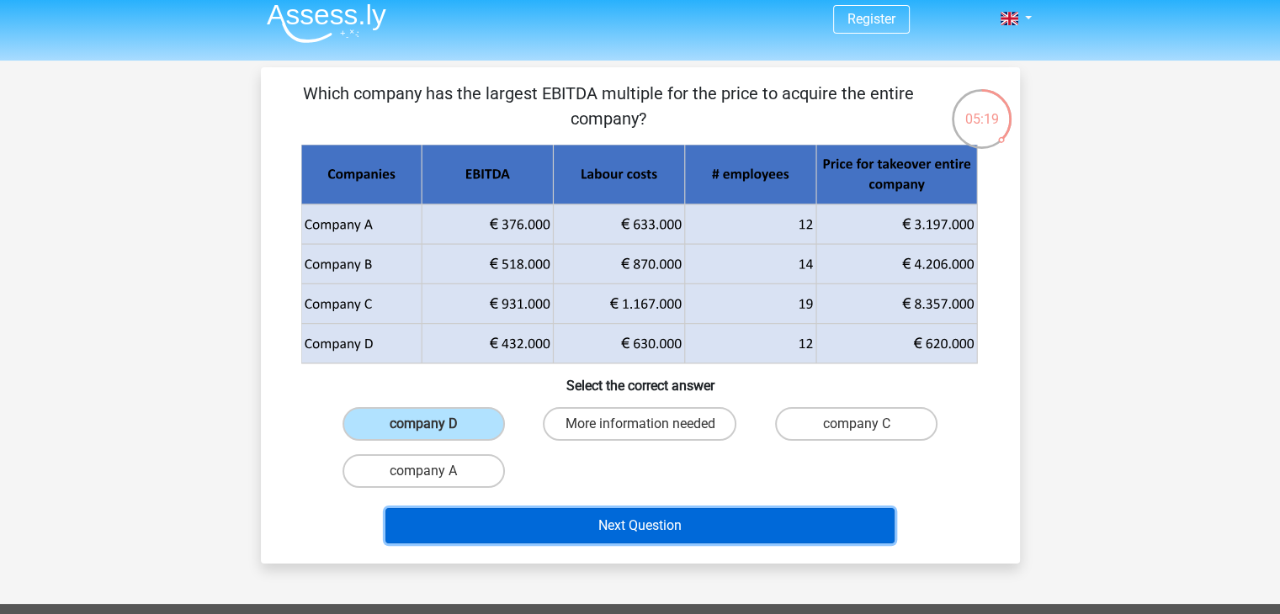
click at [586, 540] on button "Next Question" at bounding box center [639, 525] width 509 height 35
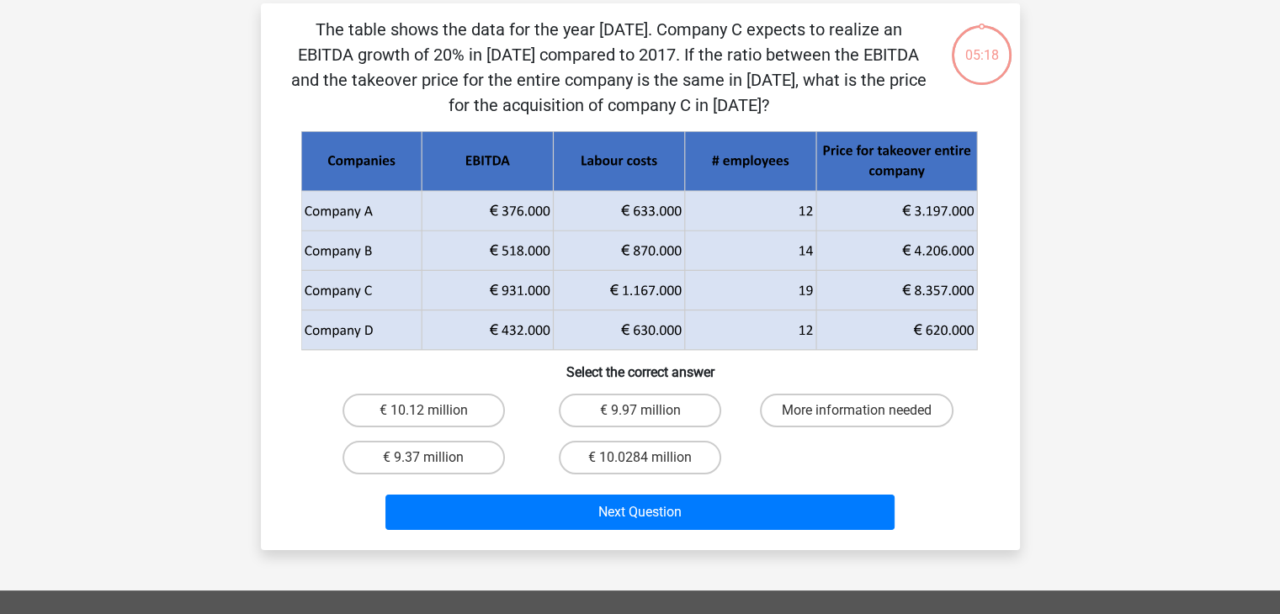
scroll to position [77, 0]
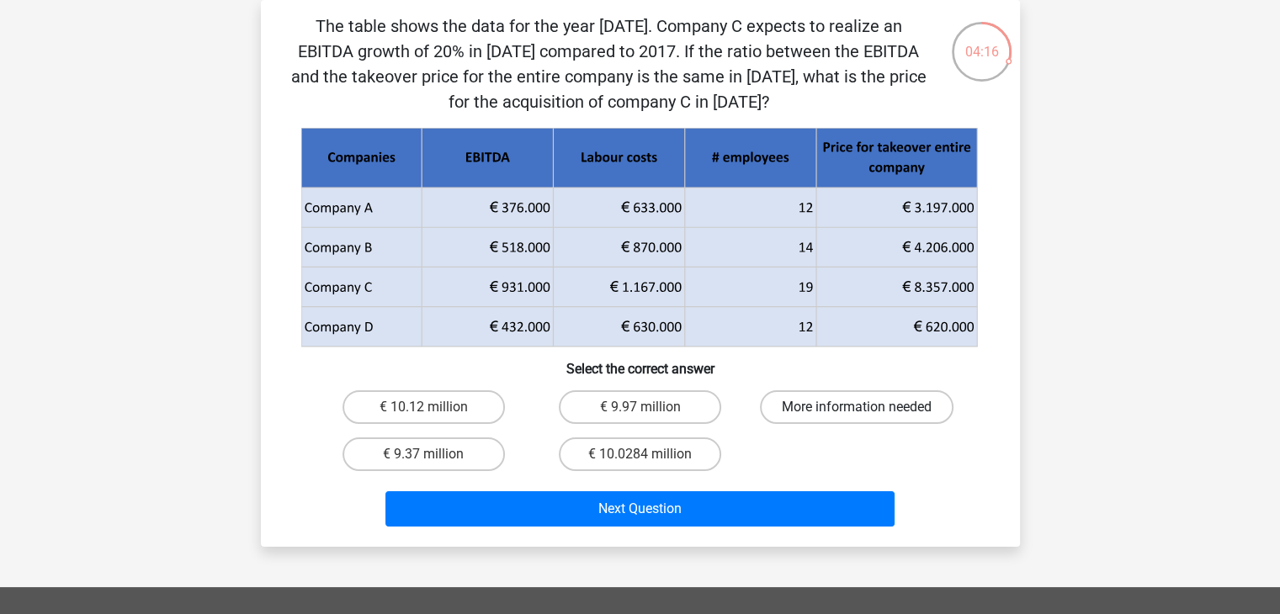
click at [854, 401] on label "More information needed" at bounding box center [857, 408] width 194 height 34
click at [857, 407] on input "More information needed" at bounding box center [862, 412] width 11 height 11
radio input "true"
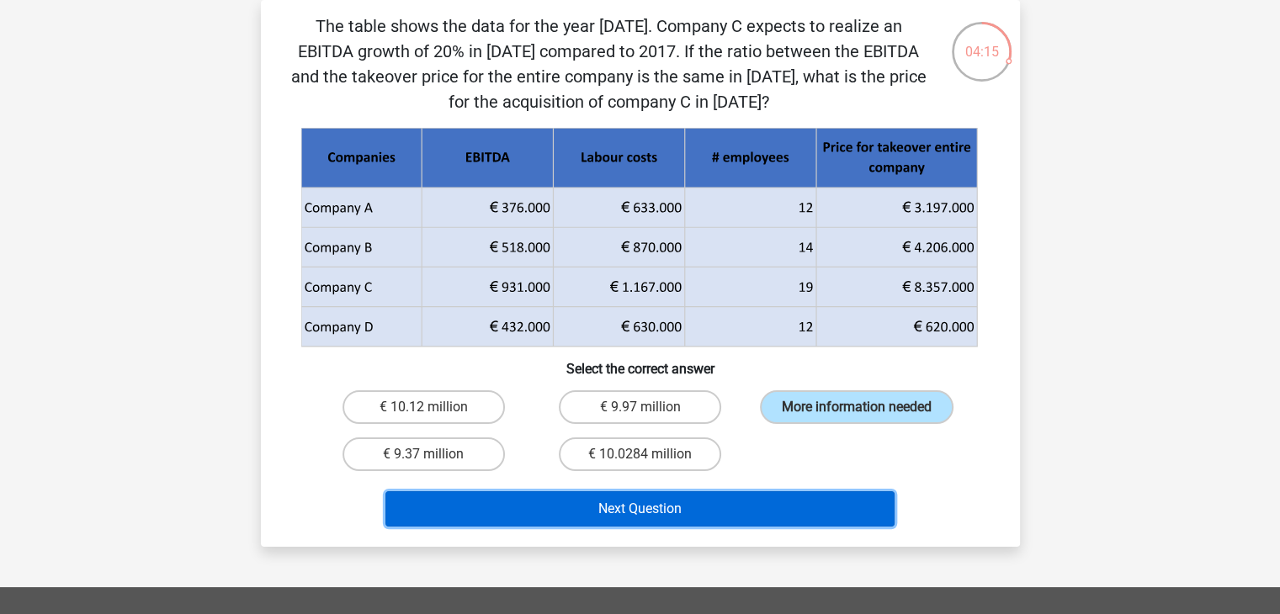
click at [751, 498] on button "Next Question" at bounding box center [639, 509] width 509 height 35
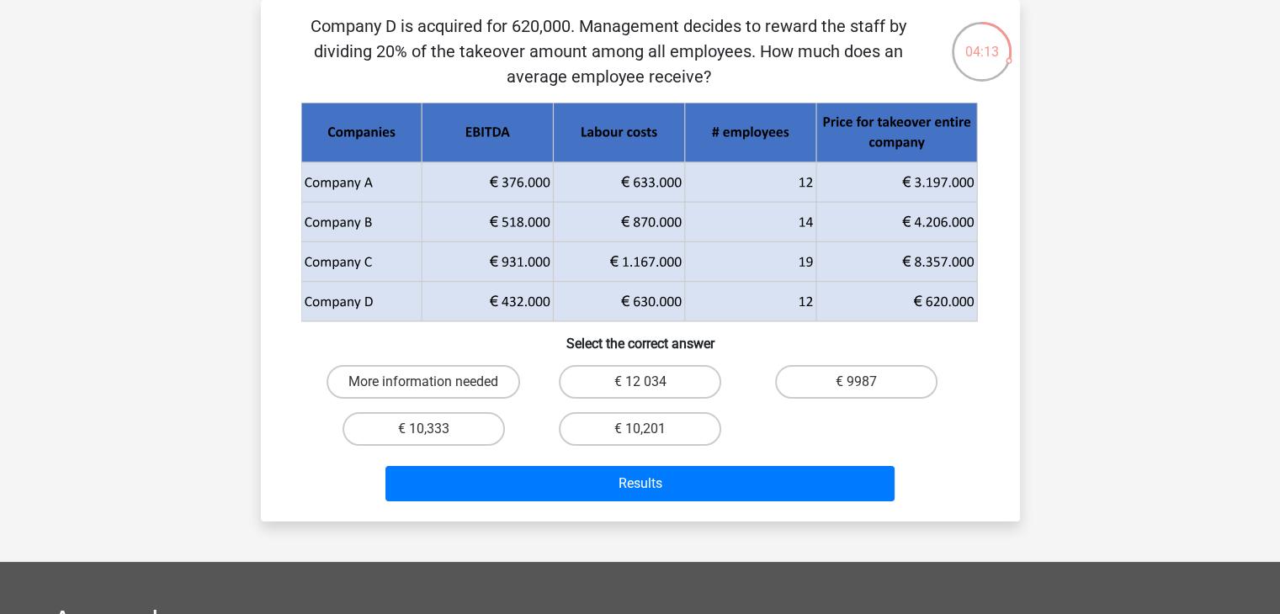
click at [1084, 452] on div "Register Nederlands English" at bounding box center [640, 465] width 1280 height 1084
click at [1067, 296] on div "Register Nederlands English" at bounding box center [640, 465] width 1280 height 1084
click at [461, 428] on label "€ 10,333" at bounding box center [424, 429] width 162 height 34
click at [434, 429] on input "€ 10,333" at bounding box center [428, 434] width 11 height 11
radio input "true"
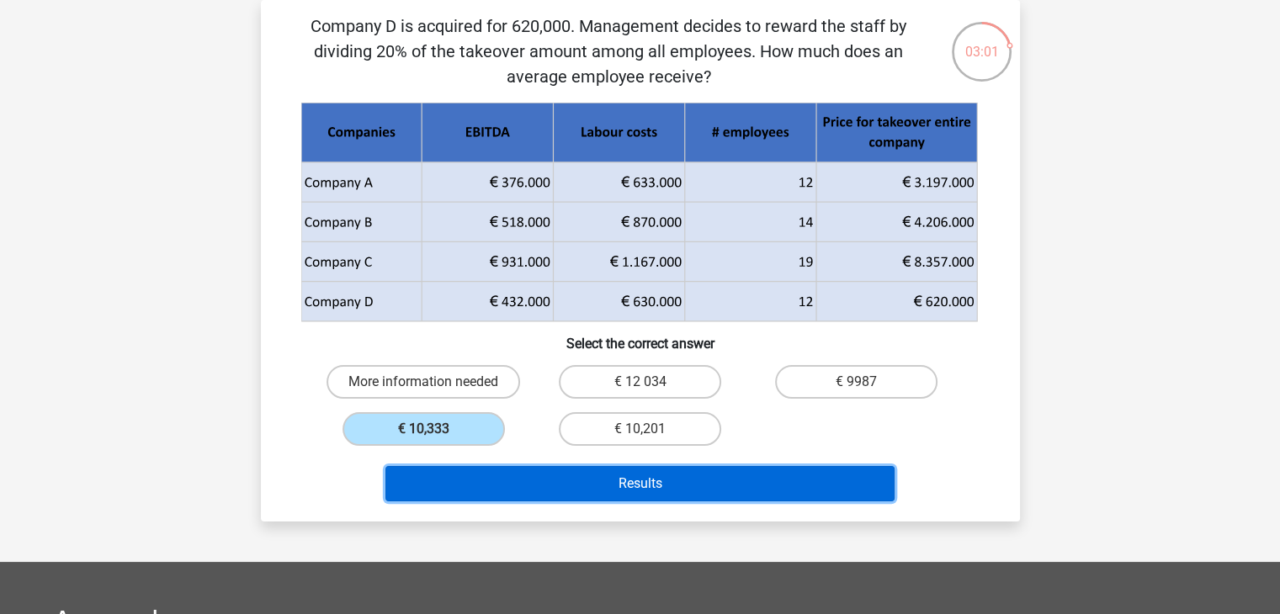
click at [539, 489] on button "Results" at bounding box center [639, 483] width 509 height 35
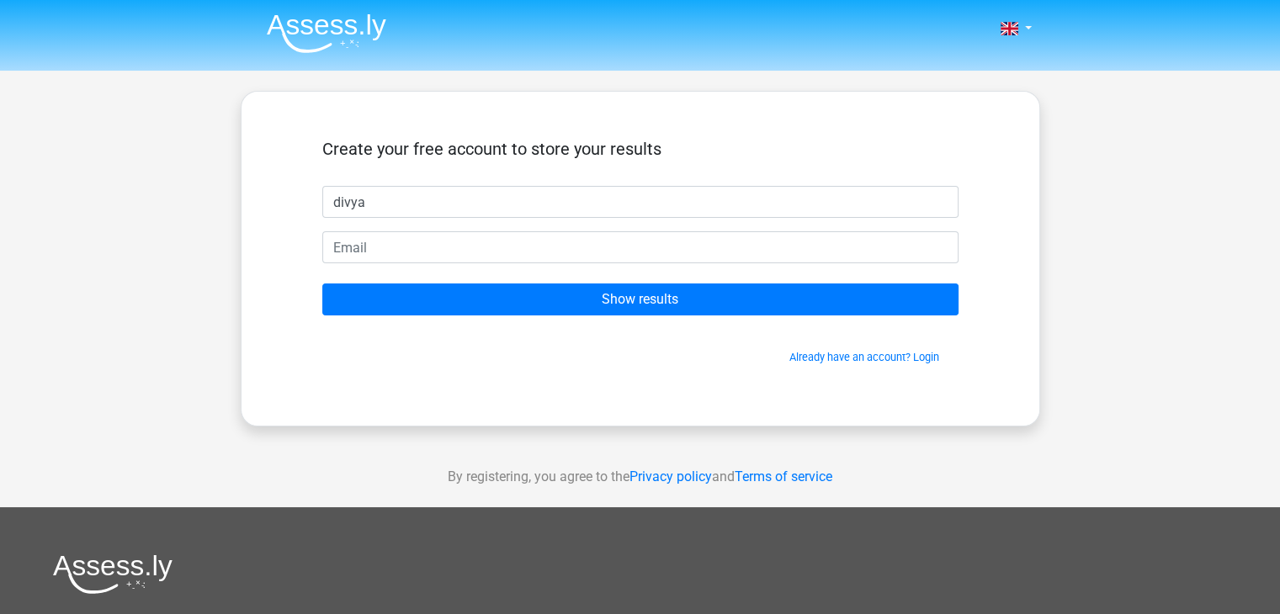
type input "divya"
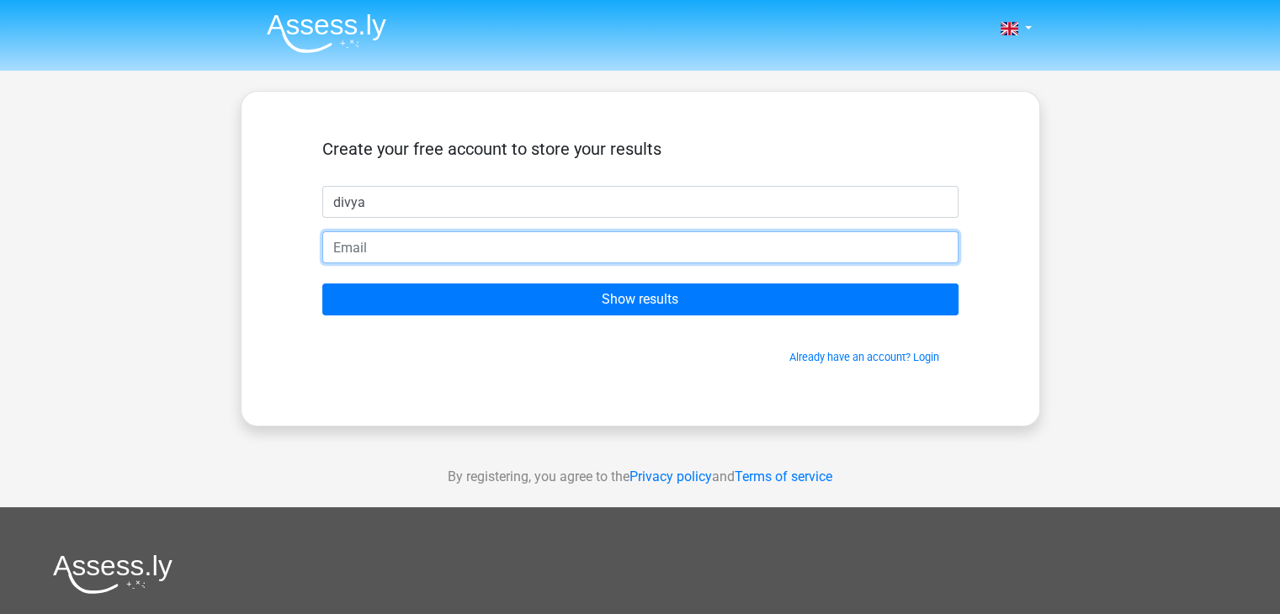
click at [637, 253] on input "email" at bounding box center [640, 247] width 636 height 32
type input "divtheresa01@gmail.com"
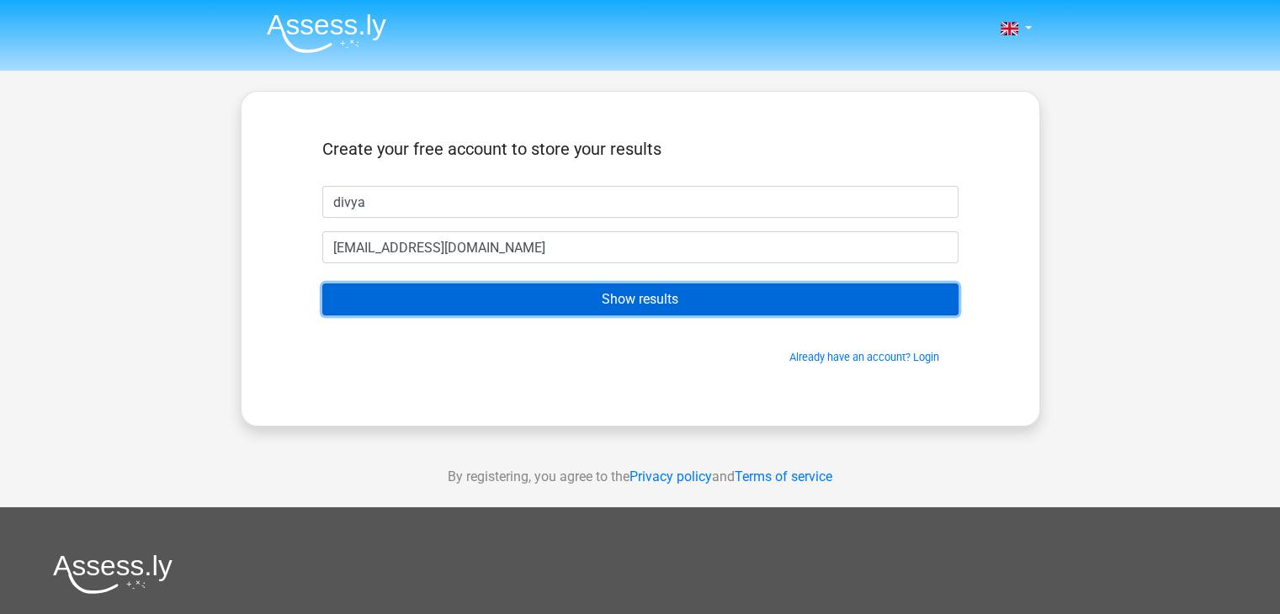
click at [445, 298] on input "Show results" at bounding box center [640, 300] width 636 height 32
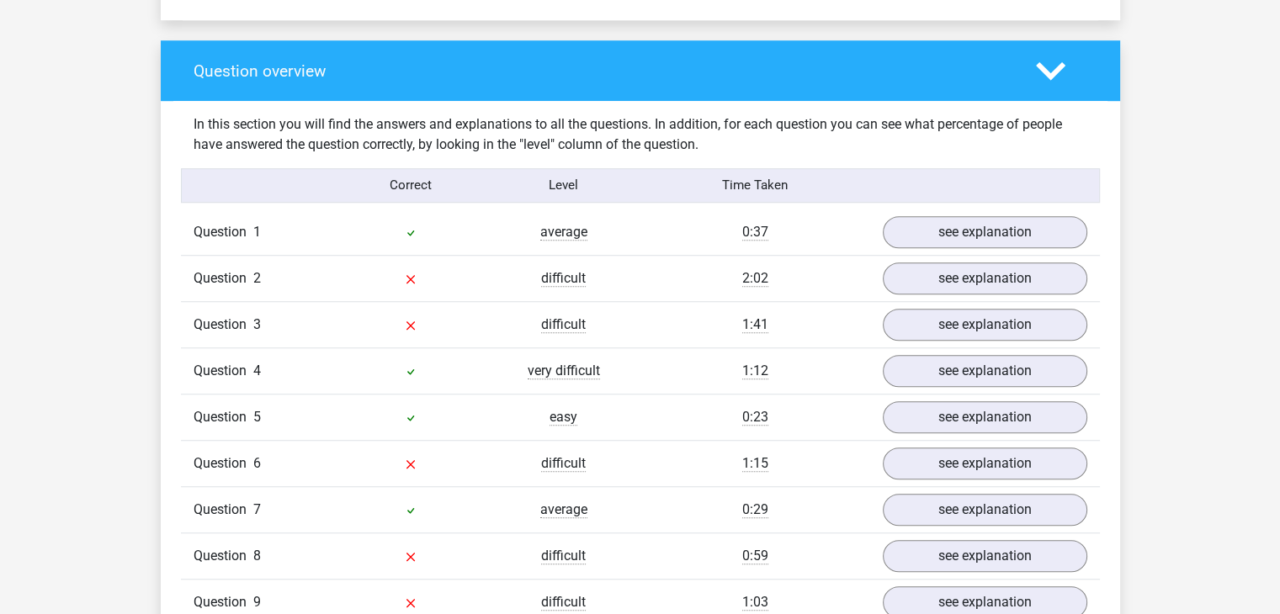
scroll to position [1212, 0]
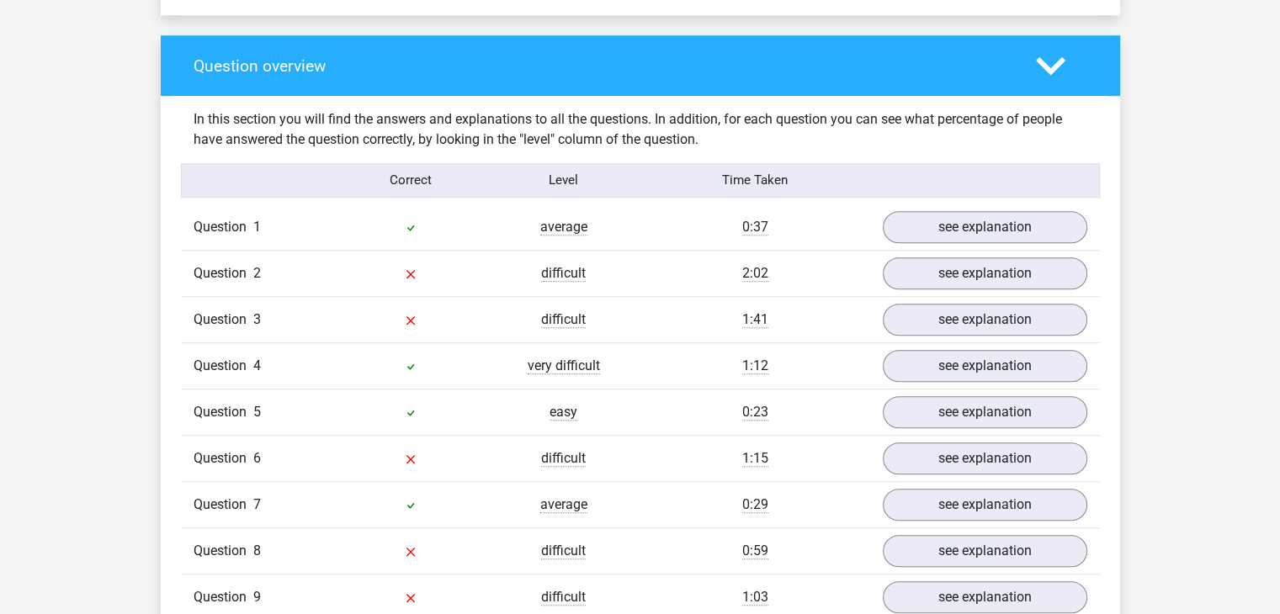
click at [1252, 359] on div "Go premium divya divtheresa01@gmail.com" at bounding box center [640, 589] width 1280 height 3602
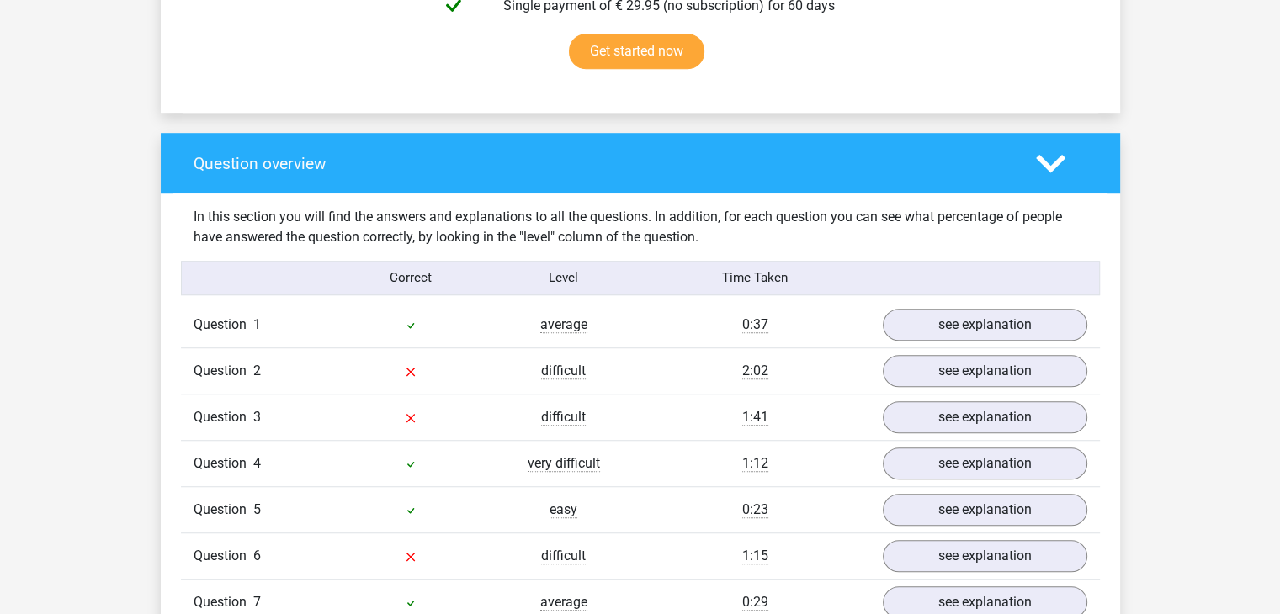
scroll to position [1111, 0]
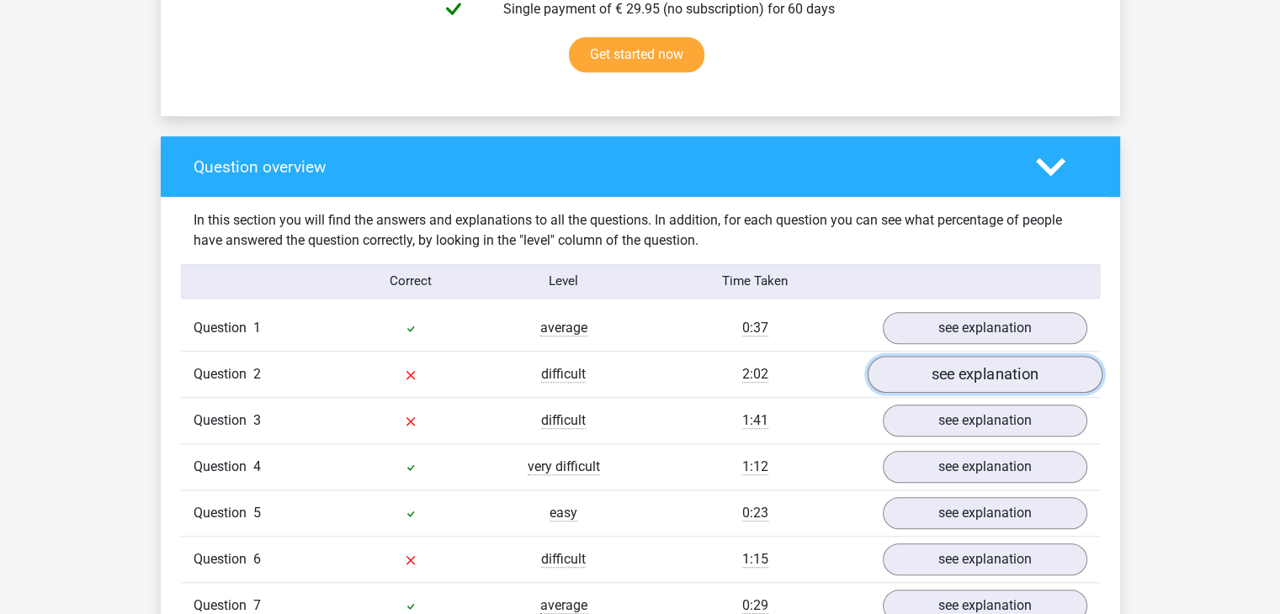
click at [917, 376] on link "see explanation" at bounding box center [984, 374] width 235 height 37
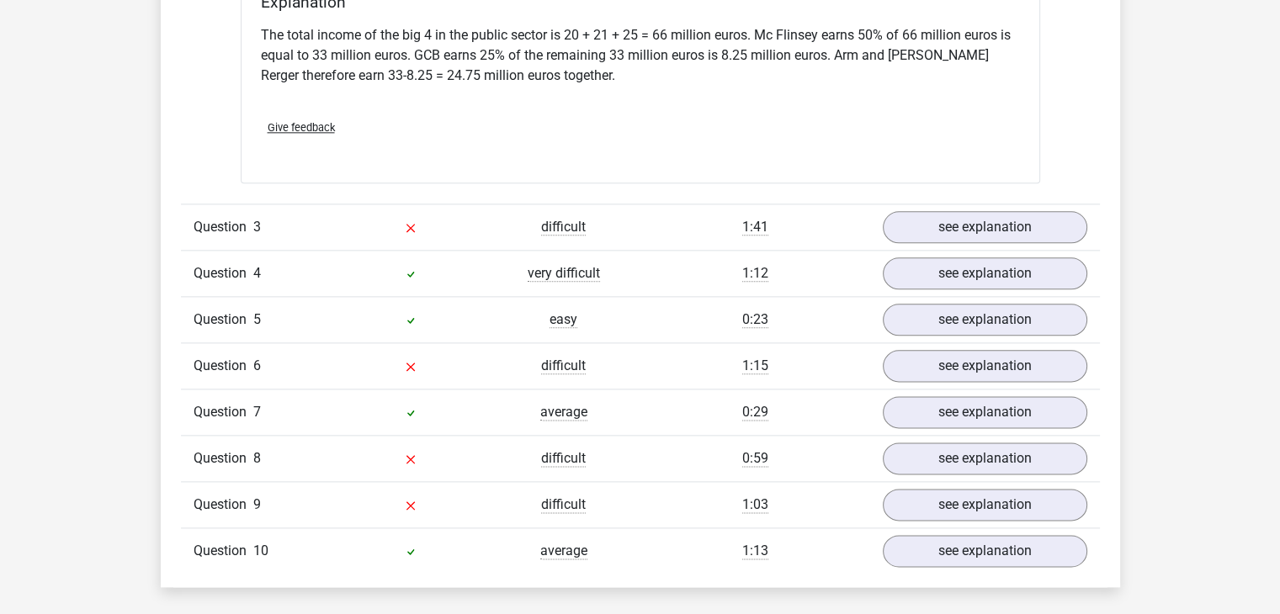
scroll to position [2054, 0]
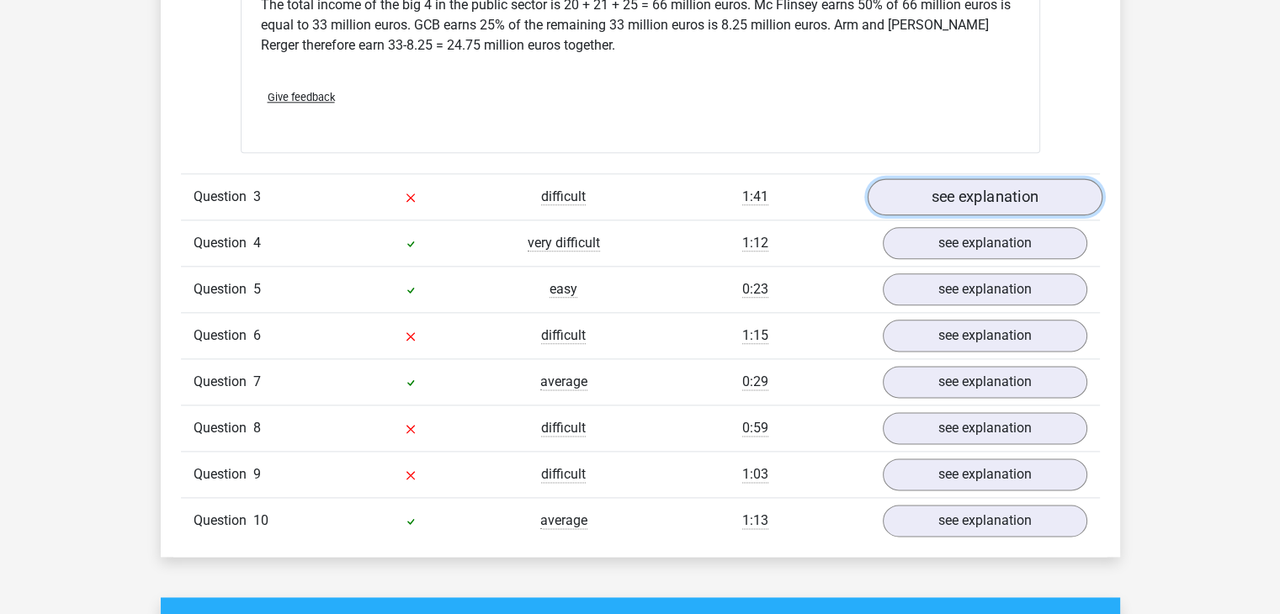
click at [1023, 179] on link "see explanation" at bounding box center [984, 196] width 235 height 37
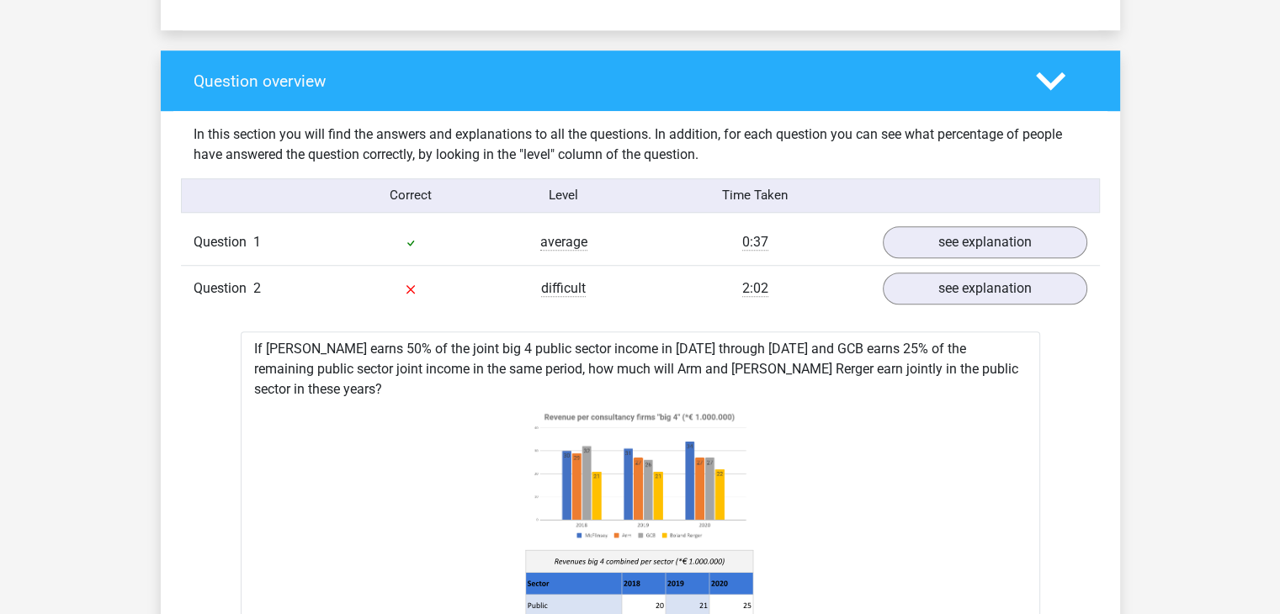
scroll to position [1145, 0]
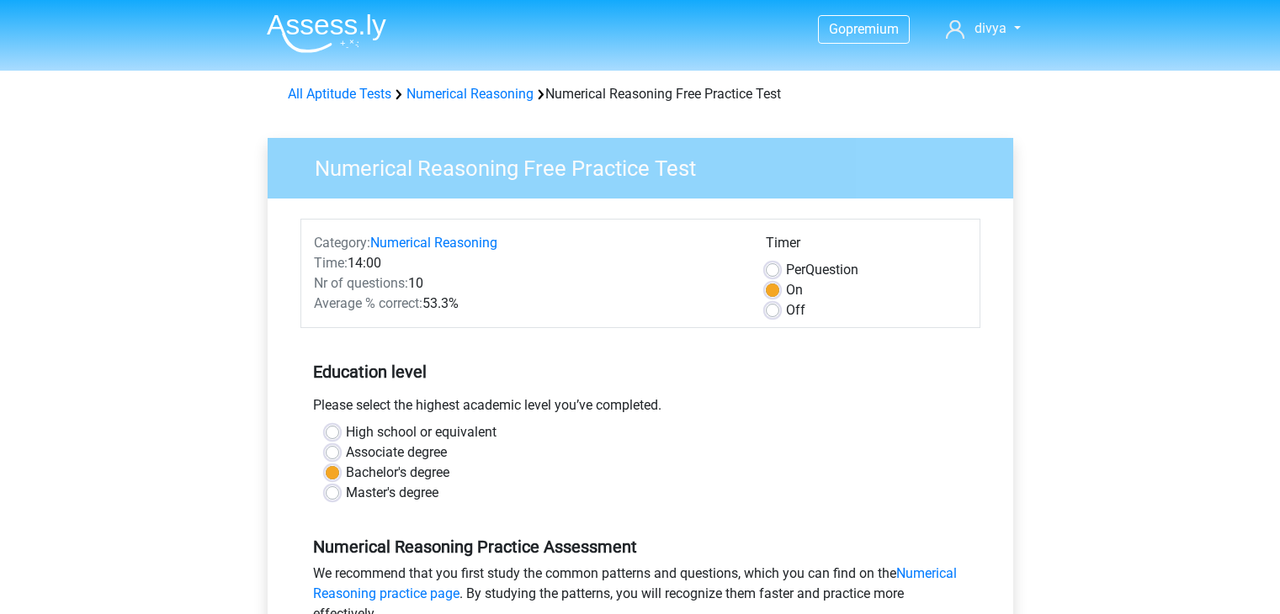
scroll to position [438, 0]
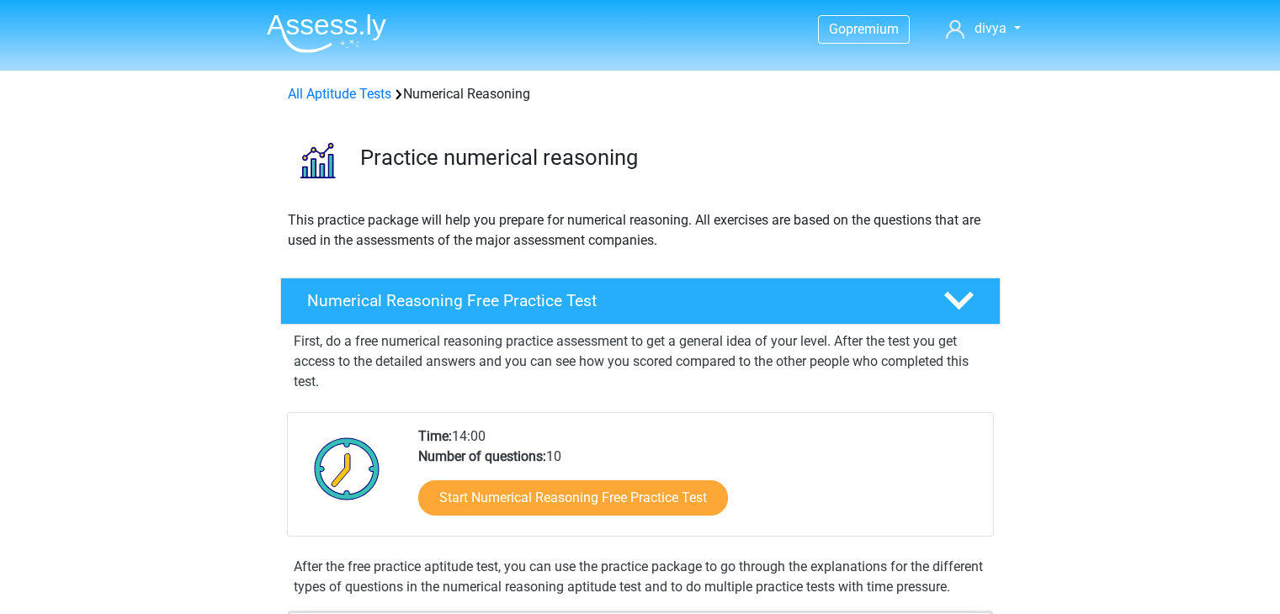
scroll to position [34, 0]
